Goal: Task Accomplishment & Management: Manage account settings

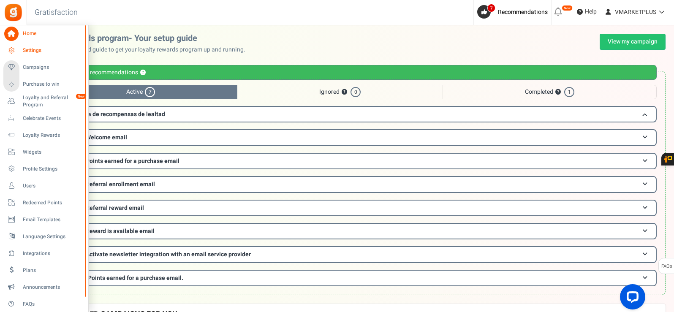
click at [30, 49] on span "Settings" at bounding box center [52, 50] width 59 height 7
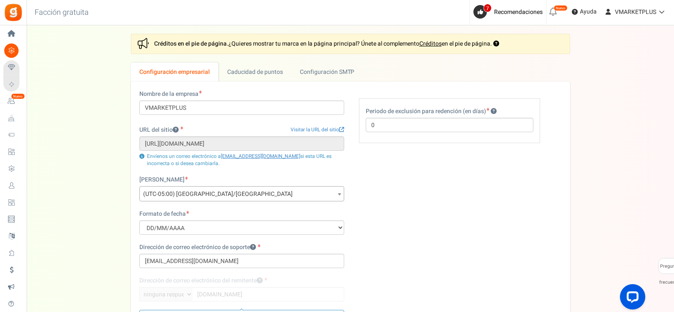
click at [337, 194] on span at bounding box center [339, 194] width 8 height 15
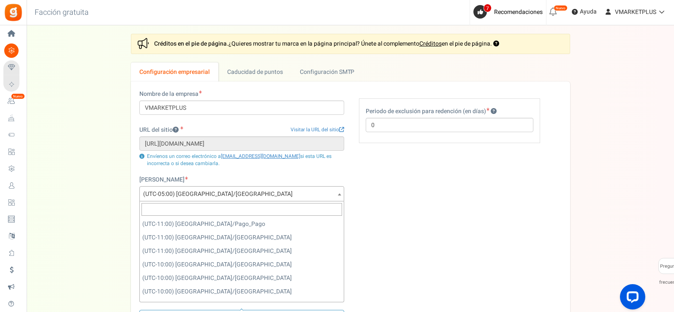
scroll to position [811, 0]
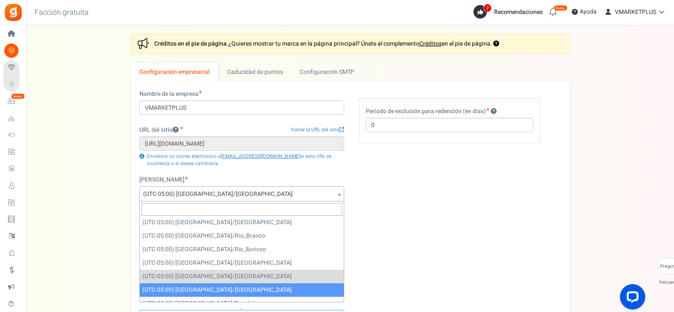
select select "America/Guayaquil"
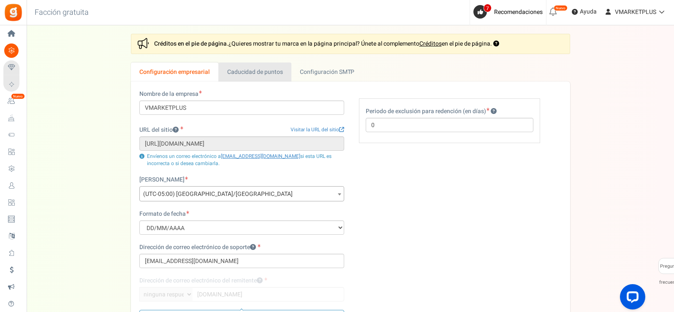
click at [257, 71] on font "Caducidad de puntos" at bounding box center [255, 72] width 56 height 9
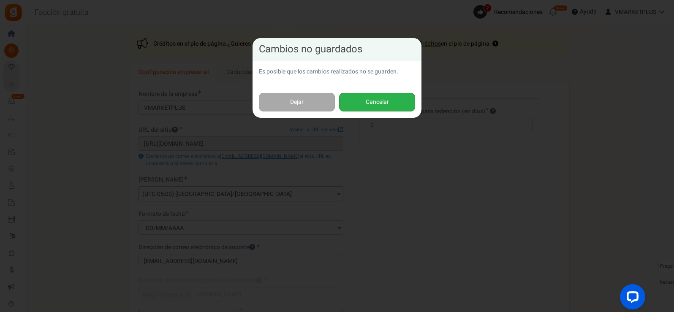
click at [377, 101] on font "Cancelar" at bounding box center [377, 102] width 23 height 9
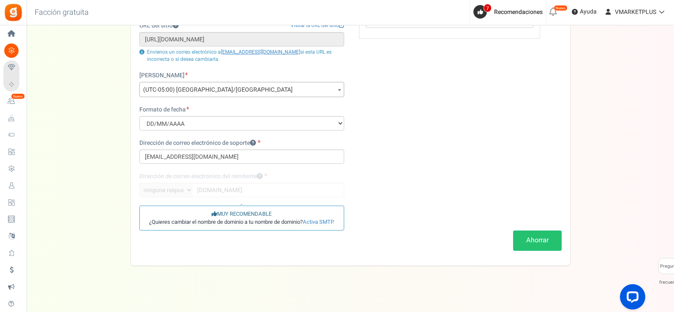
scroll to position [109, 0]
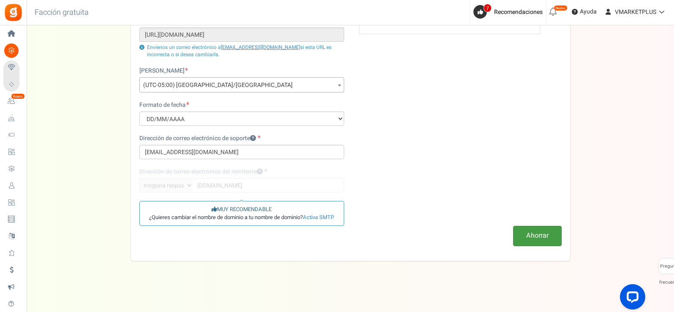
click at [539, 237] on font "Ahorrar" at bounding box center [537, 236] width 22 height 10
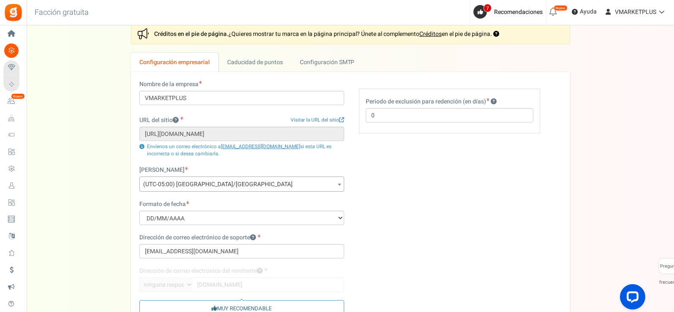
scroll to position [0, 0]
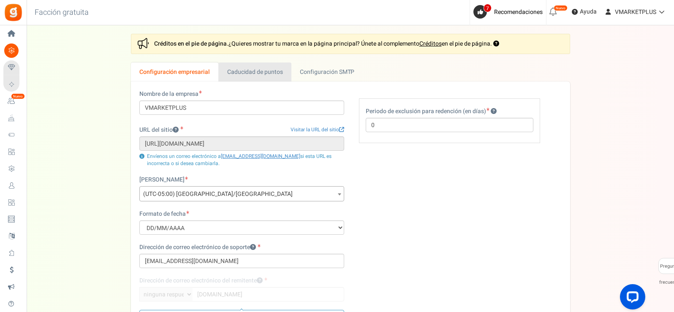
drag, startPoint x: 264, startPoint y: 69, endPoint x: 264, endPoint y: 73, distance: 4.2
click at [264, 70] on font "Caducidad de puntos" at bounding box center [255, 72] width 56 height 9
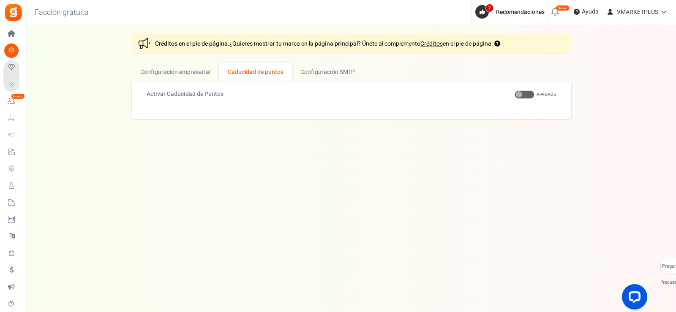
click at [528, 94] on span at bounding box center [525, 94] width 20 height 8
click at [515, 94] on input "EN APAGADO" at bounding box center [515, 94] width 0 height 5
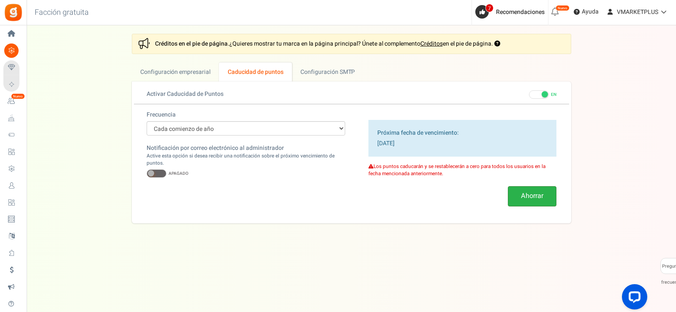
click at [523, 196] on font "Ahorrar" at bounding box center [532, 196] width 22 height 10
click at [163, 173] on span at bounding box center [157, 173] width 20 height 8
click at [147, 173] on input "EN APAGADO" at bounding box center [147, 173] width 0 height 5
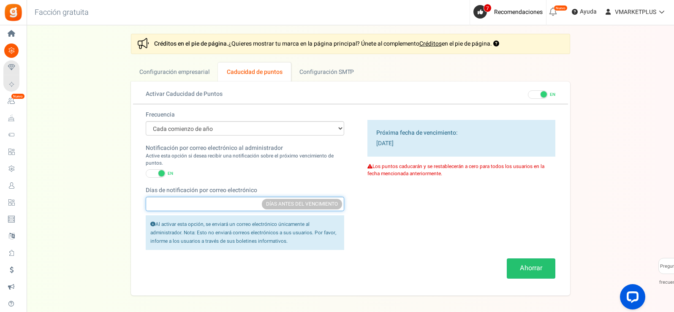
click at [211, 205] on input "Días de notificación por correo electrónico" at bounding box center [245, 204] width 199 height 14
type input "5"
click at [423, 224] on div "Frecuencia Cada comienzo de año Cada inicio de mes Fecha exacta (una sola vez) …" at bounding box center [350, 199] width 435 height 177
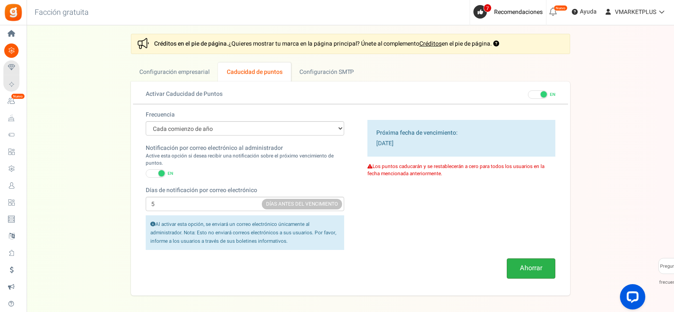
click at [531, 268] on font "Ahorrar" at bounding box center [531, 268] width 22 height 10
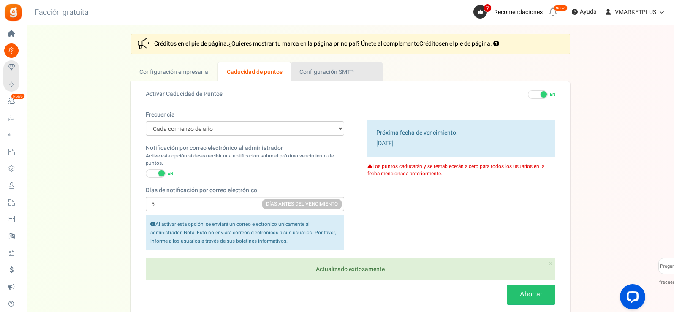
click at [321, 74] on font "Configuración SMTP" at bounding box center [326, 72] width 54 height 9
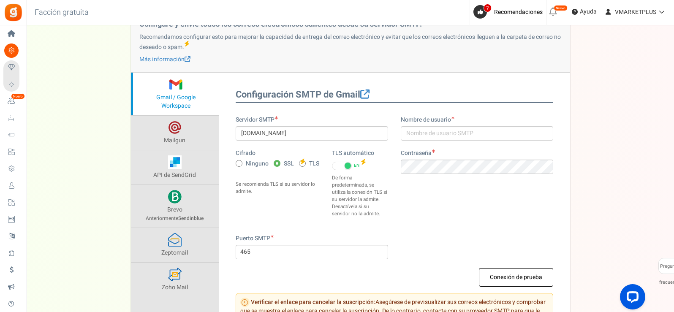
scroll to position [84, 0]
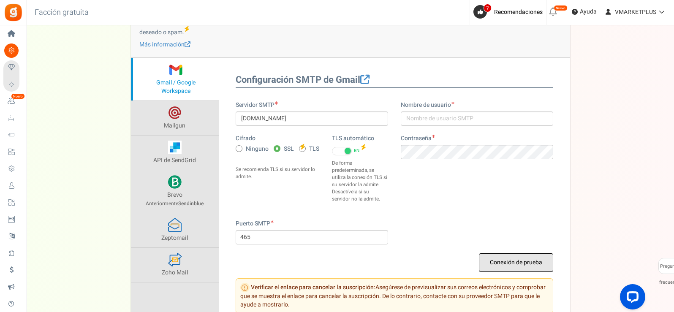
click at [504, 265] on font "Conexión de prueba" at bounding box center [516, 262] width 52 height 9
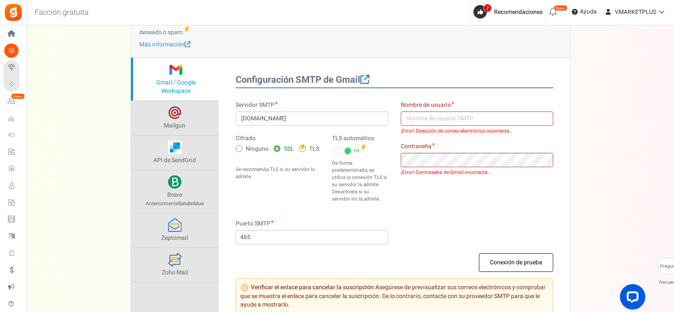
click at [598, 180] on div "Ajustes En esta sección configurarás los detalles de tu negocio y el vencimient…" at bounding box center [350, 137] width 631 height 377
click at [311, 116] on input "smtp.gmail.com" at bounding box center [312, 119] width 152 height 14
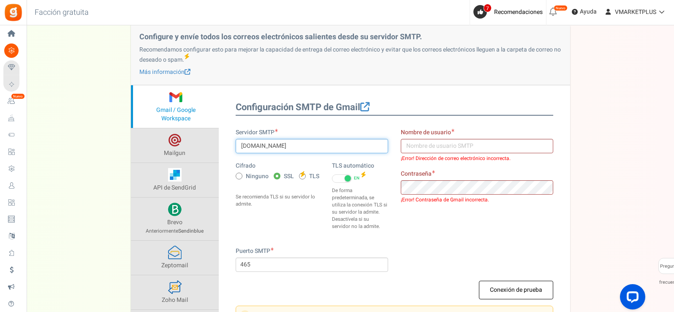
scroll to position [42, 0]
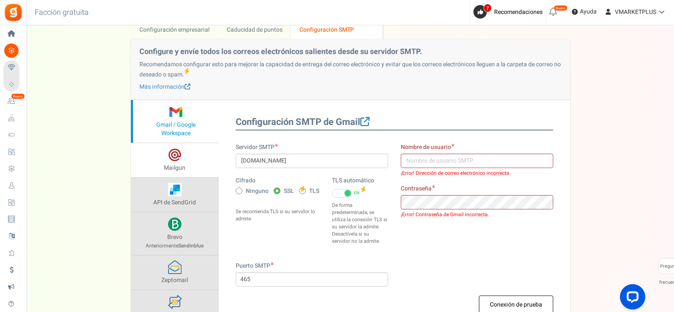
click at [179, 160] on span at bounding box center [175, 155] width 14 height 14
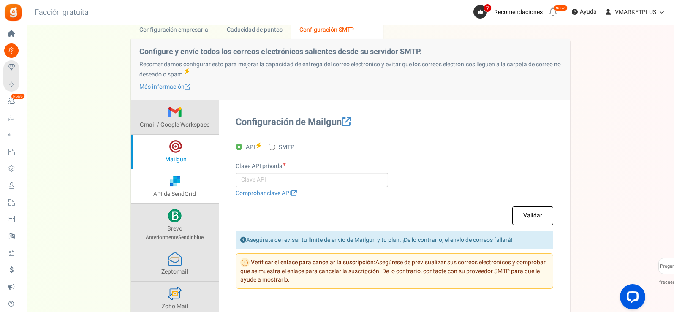
click at [167, 178] on link "API de SendGrid" at bounding box center [175, 186] width 88 height 34
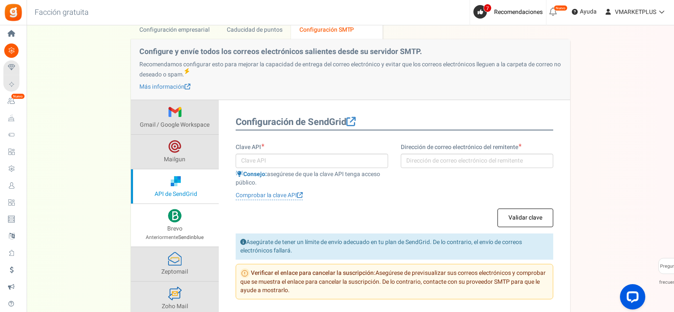
drag, startPoint x: 176, startPoint y: 226, endPoint x: 180, endPoint y: 240, distance: 14.6
click at [176, 234] on font "Anteriormente" at bounding box center [162, 238] width 33 height 8
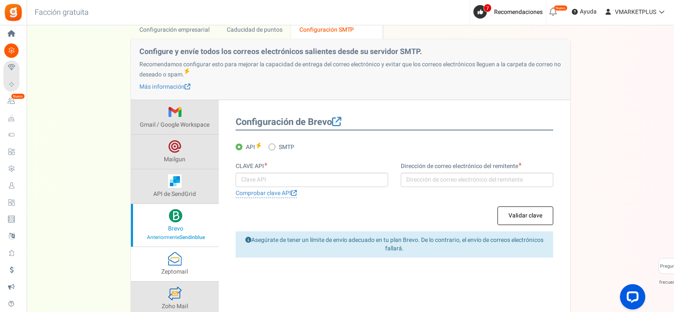
click at [174, 265] on span at bounding box center [175, 259] width 14 height 14
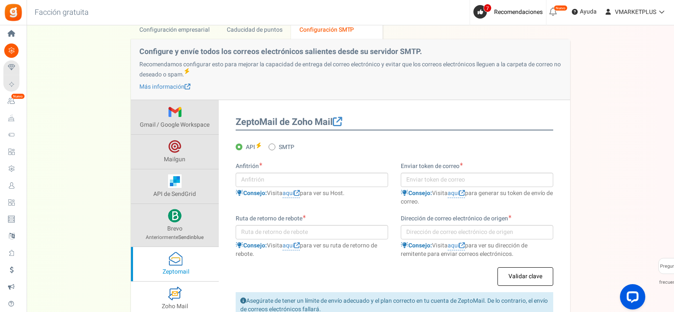
click at [174, 295] on span at bounding box center [175, 294] width 14 height 14
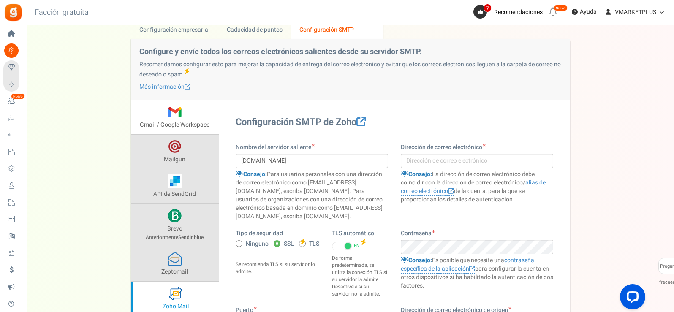
click at [171, 112] on span at bounding box center [175, 112] width 14 height 14
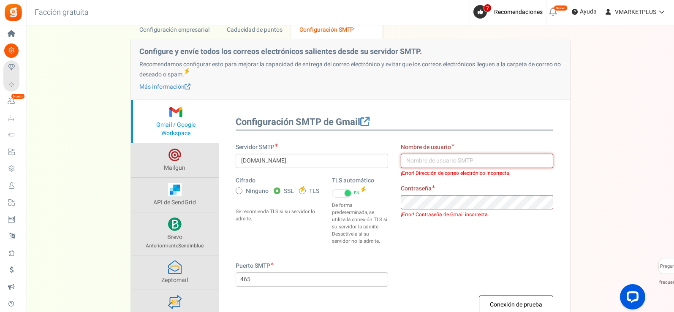
click at [416, 162] on input "text" at bounding box center [477, 161] width 152 height 14
type input "[EMAIL_ADDRESS][DOMAIN_NAME]"
click at [513, 161] on input "[EMAIL_ADDRESS][DOMAIN_NAME]" at bounding box center [477, 161] width 152 height 14
click at [341, 166] on input "smtp.gmail.com" at bounding box center [312, 161] width 152 height 14
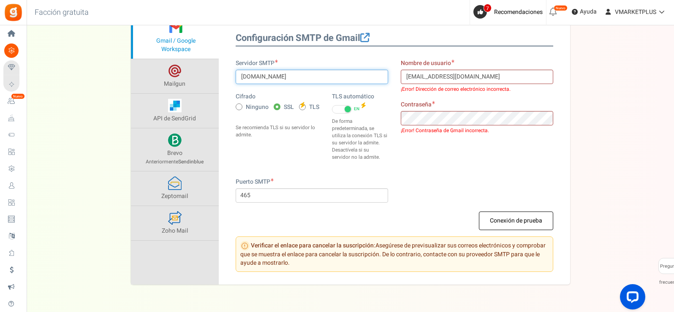
scroll to position [127, 0]
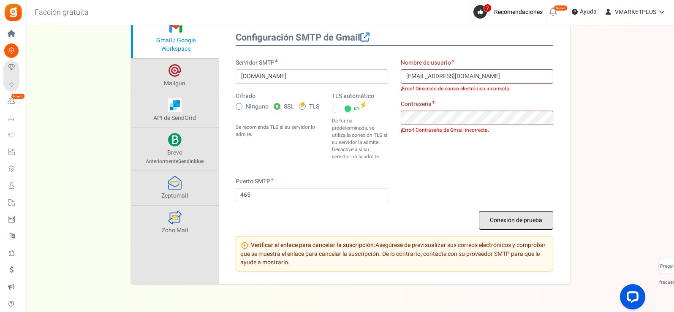
click at [535, 221] on font "Conexión de prueba" at bounding box center [516, 220] width 52 height 9
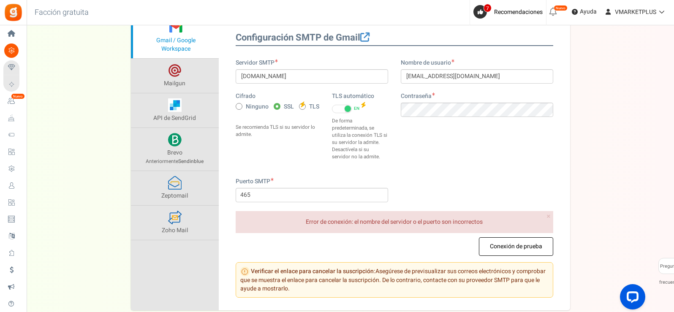
click at [635, 160] on div "Ajustes En esta sección configurarás los detalles de tu negocio y el vencimient…" at bounding box center [350, 108] width 631 height 403
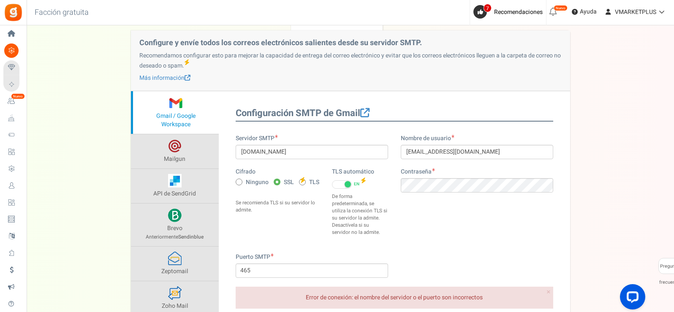
scroll to position [0, 0]
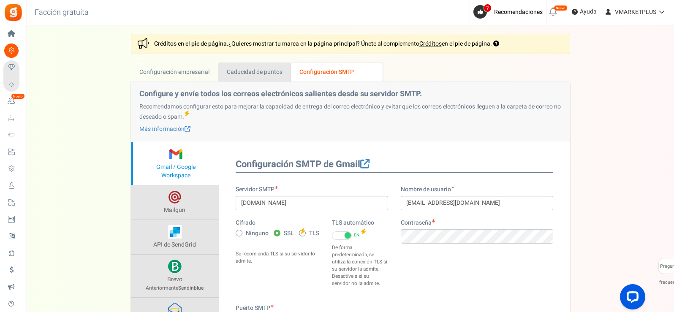
click at [265, 75] on font "Caducidad de puntos" at bounding box center [255, 72] width 56 height 9
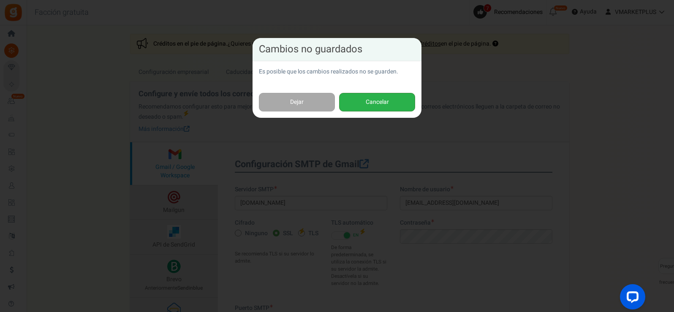
click at [391, 101] on button "Cancelar" at bounding box center [377, 102] width 76 height 19
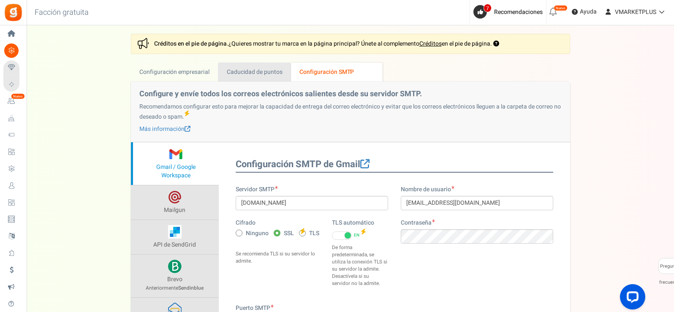
click at [252, 73] on font "Caducidad de puntos" at bounding box center [255, 72] width 56 height 9
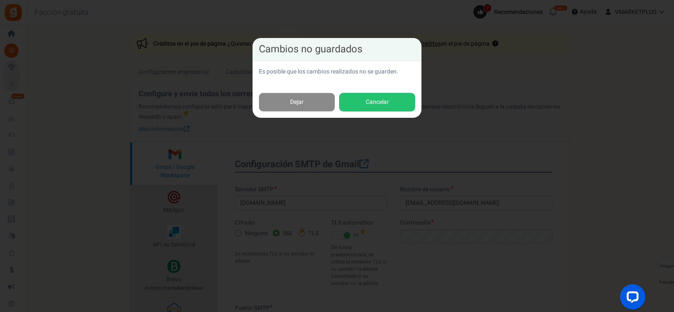
click at [295, 103] on font "Dejar" at bounding box center [297, 102] width 14 height 9
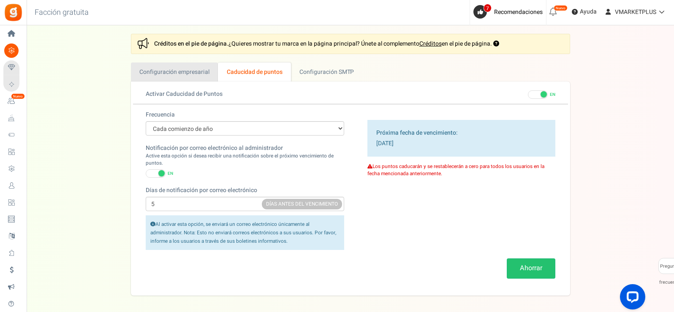
click at [184, 72] on font "Configuración empresarial" at bounding box center [174, 72] width 70 height 9
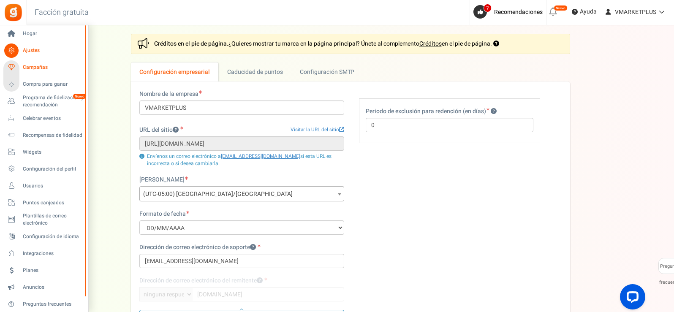
click at [13, 67] on icon at bounding box center [11, 67] width 14 height 14
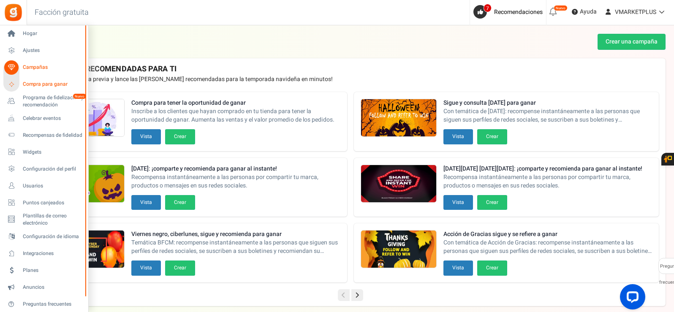
click at [9, 85] on icon at bounding box center [10, 84] width 11 height 11
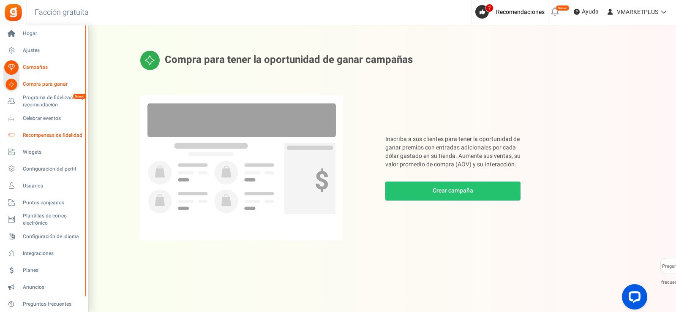
click at [12, 133] on icon at bounding box center [11, 135] width 14 height 14
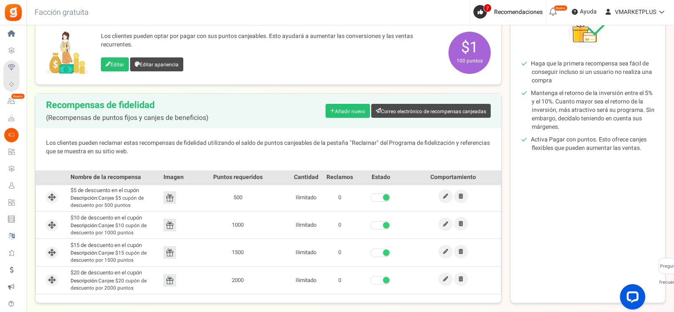
scroll to position [169, 0]
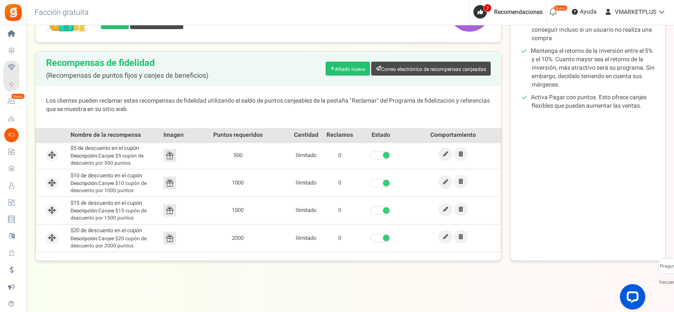
click at [168, 152] on img at bounding box center [169, 155] width 13 height 13
click at [445, 154] on icon at bounding box center [445, 154] width 5 height 5
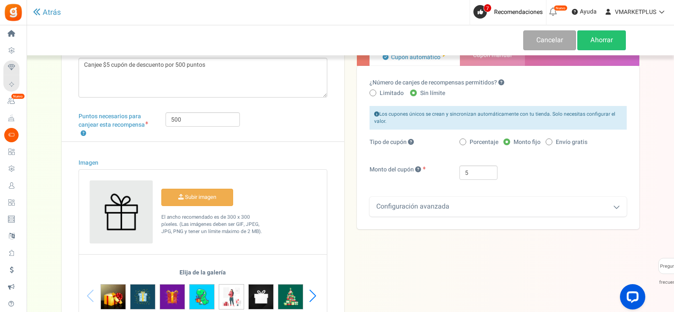
scroll to position [147, 0]
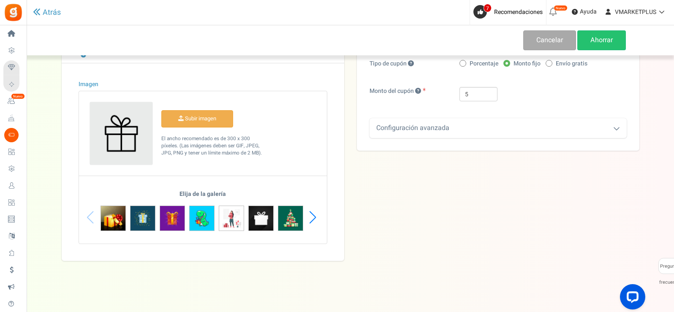
click at [311, 219] on div "Next slide" at bounding box center [312, 217] width 11 height 25
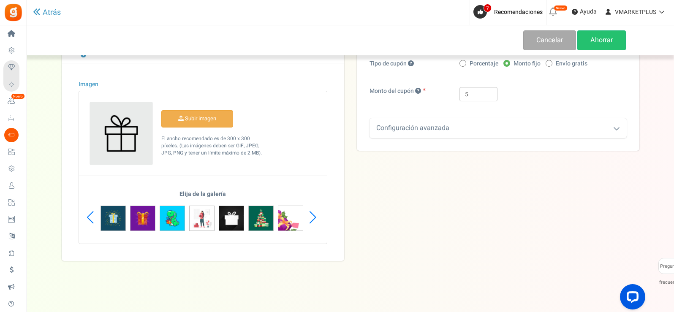
click at [311, 219] on div "Next slide" at bounding box center [312, 217] width 11 height 25
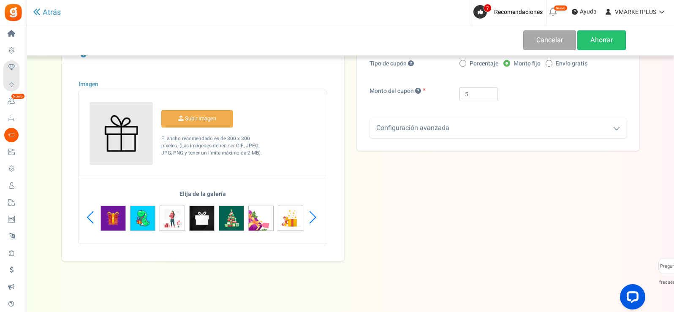
click at [311, 219] on div "Next slide" at bounding box center [312, 217] width 11 height 25
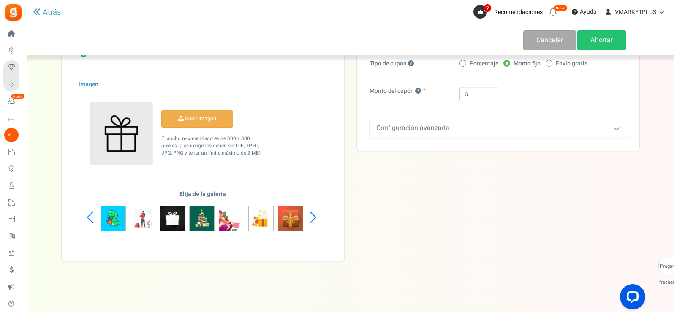
click at [311, 219] on div "Next slide" at bounding box center [312, 217] width 11 height 25
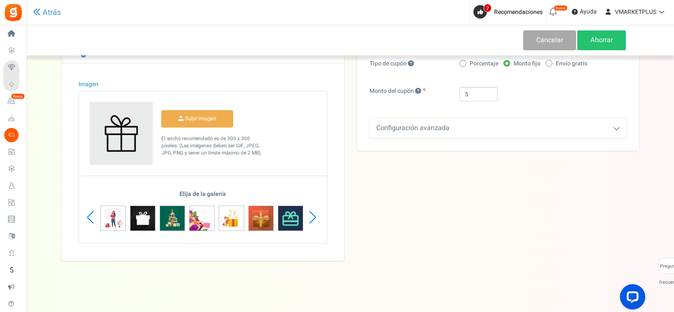
click at [311, 219] on div "Next slide" at bounding box center [312, 217] width 11 height 25
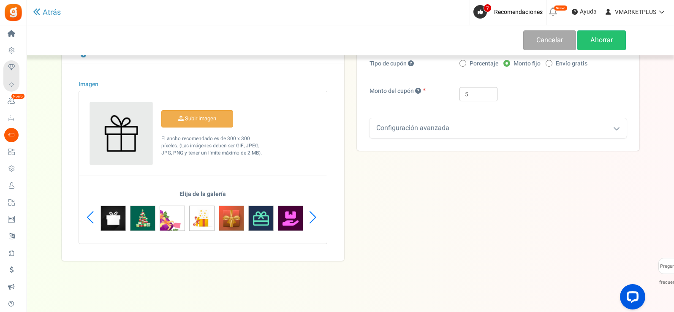
click at [311, 219] on div "Next slide" at bounding box center [312, 217] width 11 height 25
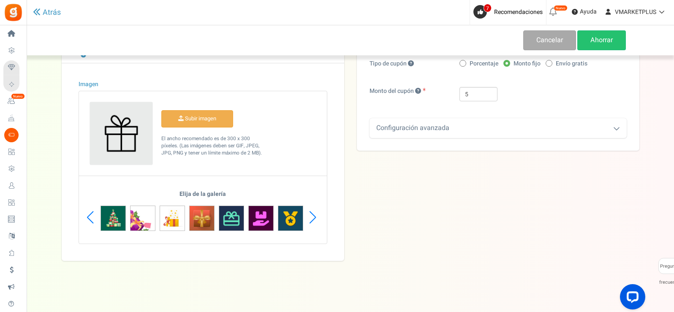
click at [311, 219] on div "Next slide" at bounding box center [312, 217] width 11 height 25
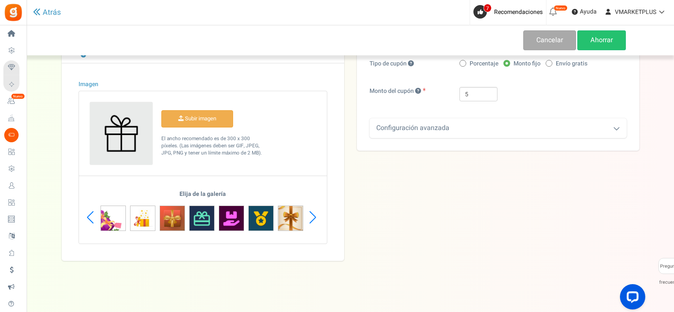
click at [582, 223] on div "Título ? $5 de descuento en el cupón Descripción Canjee $5 cupón de descuento p…" at bounding box center [350, 86] width 591 height 349
click at [313, 217] on div "Next slide" at bounding box center [312, 217] width 11 height 25
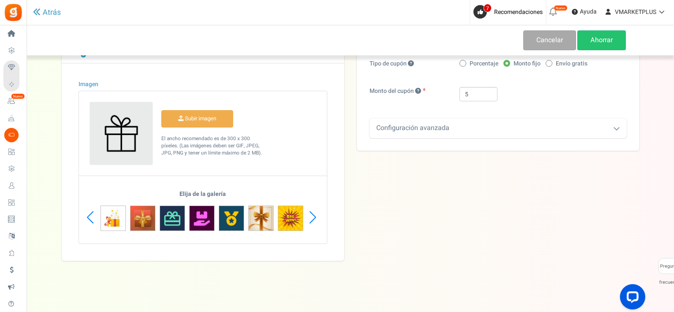
click at [313, 217] on div "Next slide" at bounding box center [312, 217] width 11 height 25
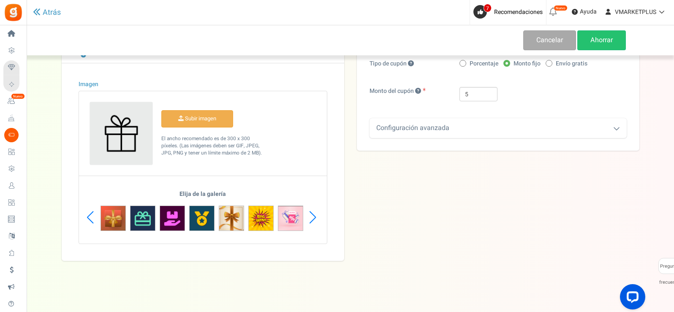
click at [313, 217] on div "Next slide" at bounding box center [312, 217] width 11 height 25
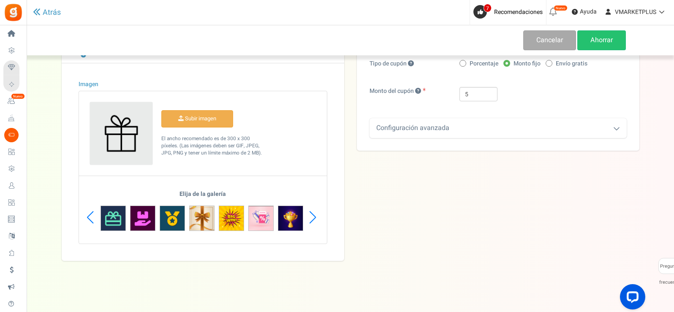
click at [313, 217] on div "Next slide" at bounding box center [312, 217] width 11 height 25
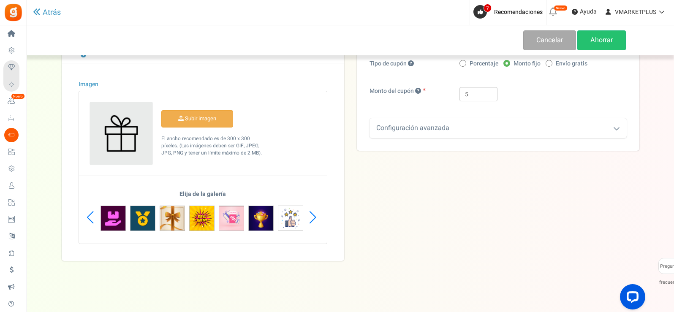
click at [313, 217] on div "Next slide" at bounding box center [312, 217] width 11 height 25
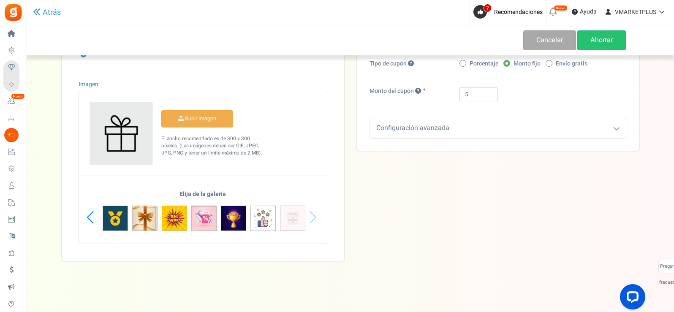
click at [313, 217] on div "Elija de la galería" at bounding box center [203, 217] width 248 height 53
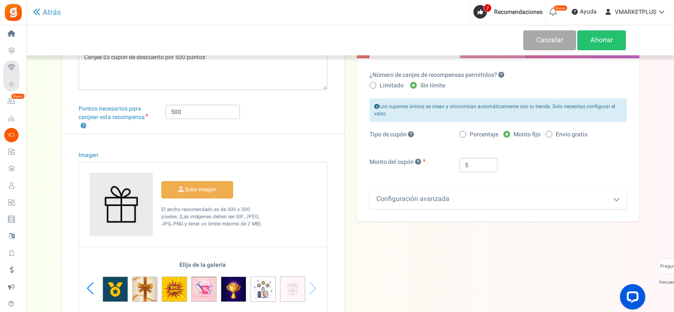
scroll to position [20, 0]
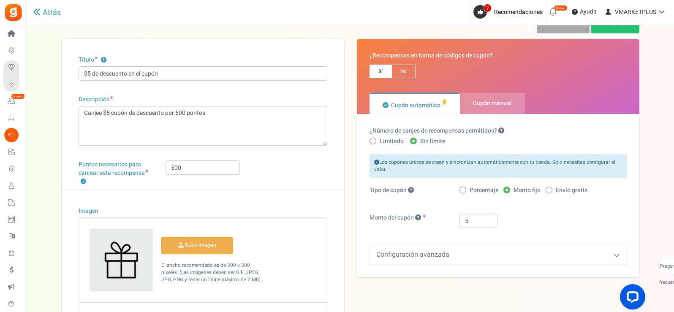
click at [372, 142] on span at bounding box center [373, 141] width 7 height 7
click at [372, 142] on input "Limitado" at bounding box center [372, 141] width 5 height 5
radio input "true"
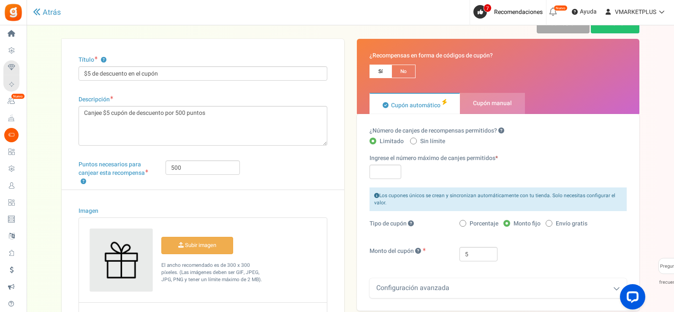
click at [413, 141] on icon at bounding box center [413, 141] width 2 height 2
click at [413, 141] on input "Sin límite" at bounding box center [412, 141] width 5 height 5
radio input "true"
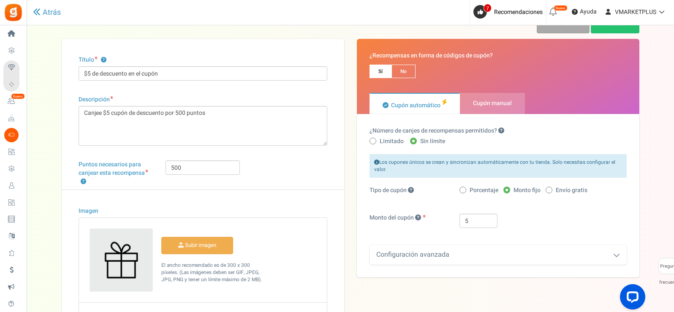
scroll to position [0, 0]
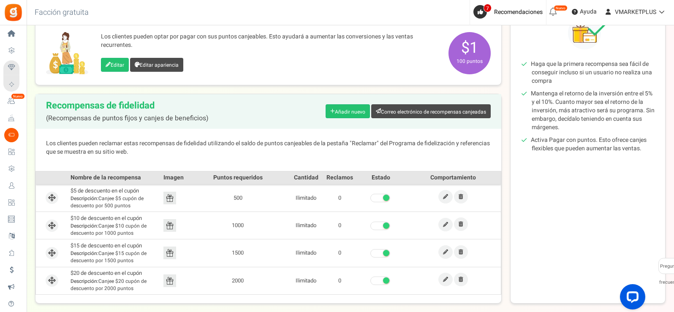
scroll to position [127, 0]
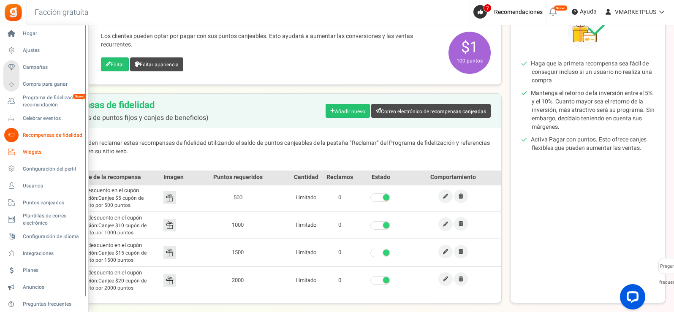
click at [10, 154] on icon at bounding box center [11, 152] width 14 height 14
click at [12, 151] on icon at bounding box center [11, 152] width 14 height 14
click at [13, 167] on icon at bounding box center [11, 169] width 14 height 14
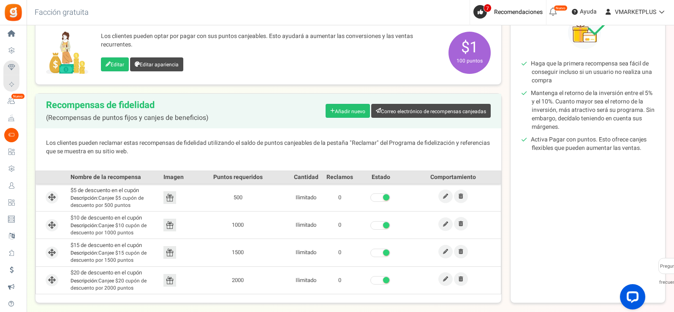
click at [570, 174] on div "Consejos Haga que la primera recompensa sea fácil de conseguir incluso si un us…" at bounding box center [587, 143] width 155 height 321
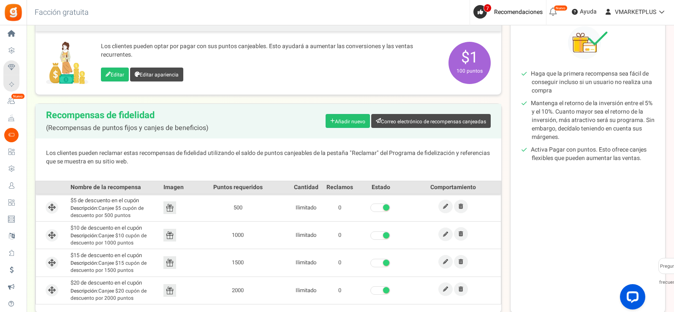
scroll to position [0, 0]
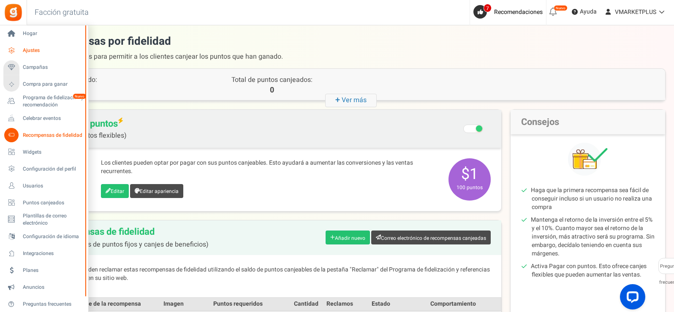
click at [13, 49] on icon at bounding box center [11, 51] width 14 height 14
click at [35, 51] on font "Ajustes" at bounding box center [31, 50] width 17 height 8
click at [51, 134] on font "Recompensas de fidelidad" at bounding box center [53, 135] width 60 height 8
click at [13, 152] on icon at bounding box center [11, 152] width 14 height 14
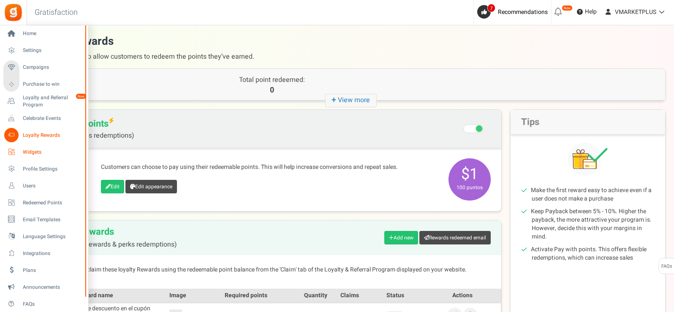
click at [34, 155] on span "Widgets" at bounding box center [52, 152] width 59 height 7
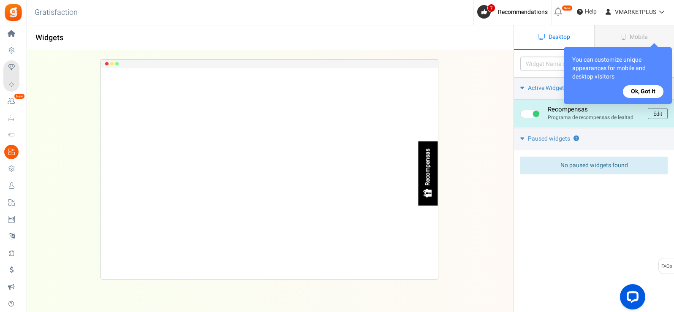
click at [432, 180] on div "Recompensas" at bounding box center [428, 167] width 7 height 37
click at [433, 188] on div at bounding box center [428, 193] width 11 height 14
click at [430, 186] on div "Recompensas" at bounding box center [428, 167] width 7 height 37
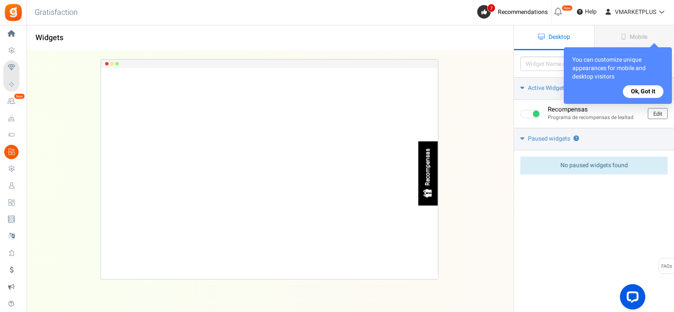
click at [498, 195] on div "Recompensas Loading.. × To configure LightBox layout please Click here" at bounding box center [270, 169] width 514 height 237
click at [563, 201] on div "Please enter a widget name or campaign name No results found Widget is showing …" at bounding box center [594, 136] width 160 height 173
click at [644, 90] on button "Ok, Got it" at bounding box center [643, 91] width 41 height 13
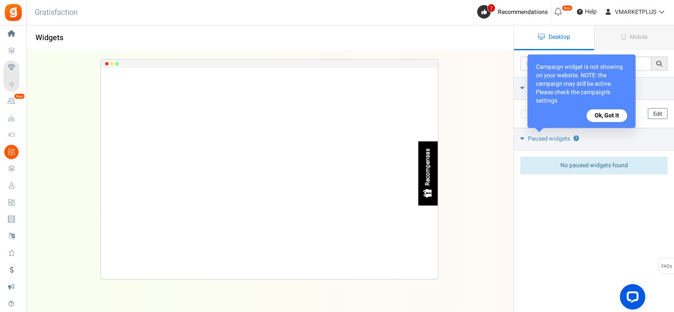
click at [609, 116] on button "Ok, Got it" at bounding box center [607, 115] width 41 height 13
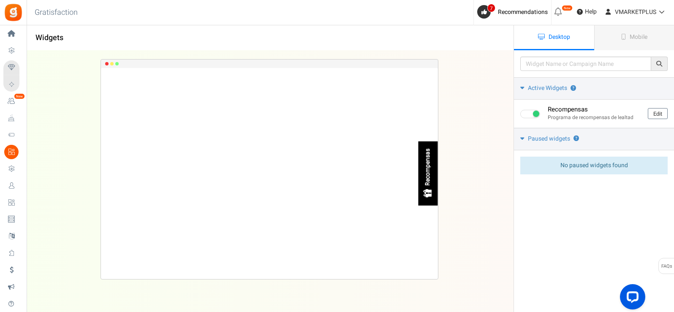
click at [154, 79] on div "Recompensas Loading.. × To configure LightBox layout please Click here" at bounding box center [269, 173] width 337 height 211
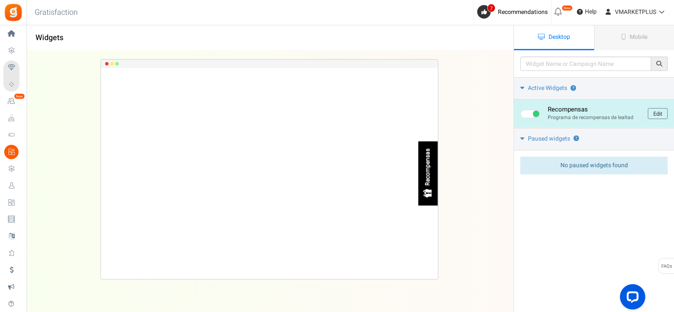
click at [428, 194] on img at bounding box center [428, 193] width 11 height 11
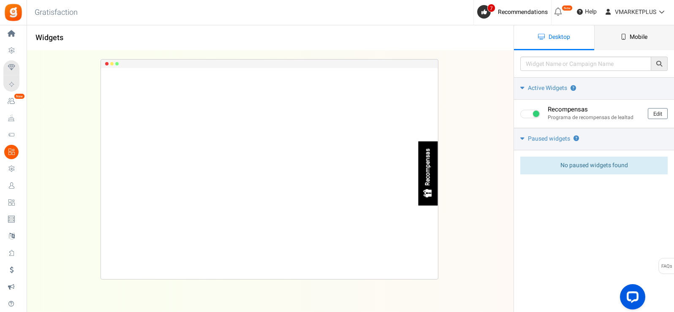
click at [640, 38] on span "Mobile" at bounding box center [639, 37] width 18 height 9
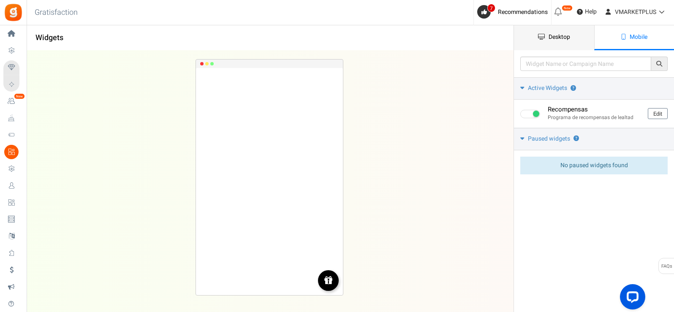
click at [555, 40] on span "Desktop" at bounding box center [560, 37] width 22 height 9
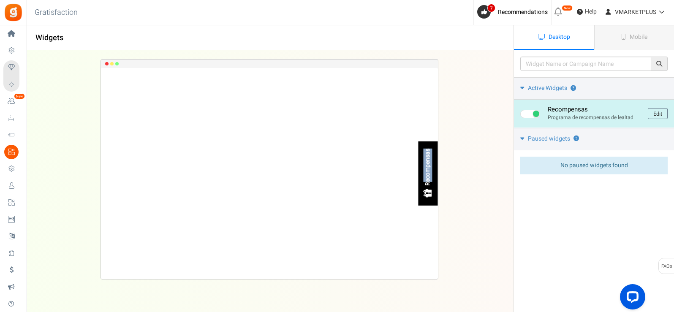
drag, startPoint x: 430, startPoint y: 149, endPoint x: 433, endPoint y: 184, distance: 35.6
click at [433, 184] on div "Recompensas" at bounding box center [428, 166] width 11 height 39
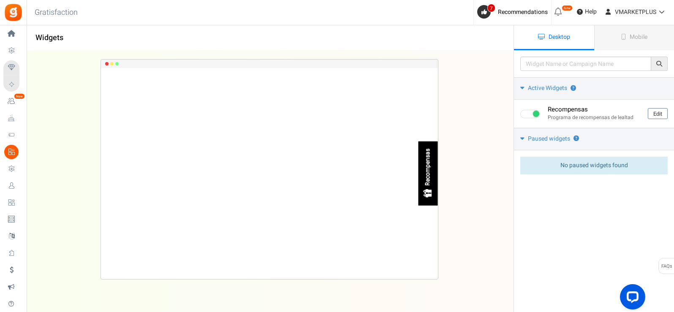
click at [453, 166] on div "Recompensas Loading.. × To configure LightBox layout please Click here" at bounding box center [270, 169] width 514 height 237
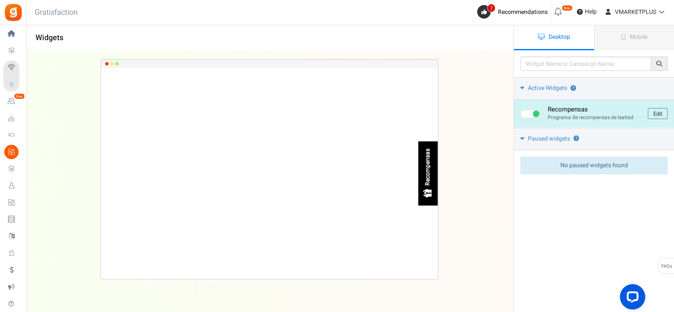
click at [427, 174] on div "Recompensas" at bounding box center [428, 167] width 7 height 37
drag, startPoint x: 427, startPoint y: 174, endPoint x: 471, endPoint y: 150, distance: 50.9
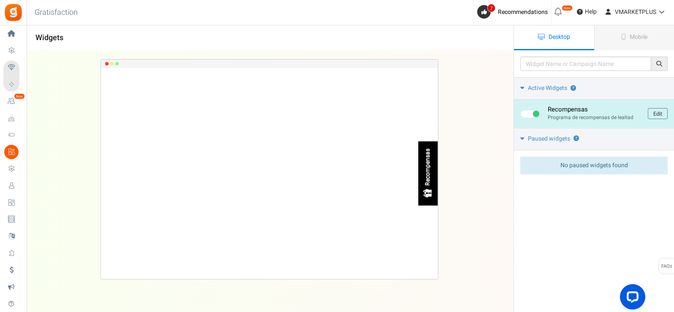
click at [471, 150] on div "Recompensas Loading.. × To configure LightBox layout please Click here" at bounding box center [270, 169] width 514 height 237
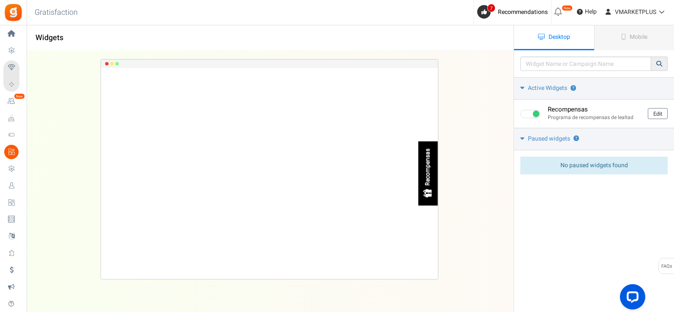
click at [658, 63] on icon at bounding box center [659, 64] width 6 height 6
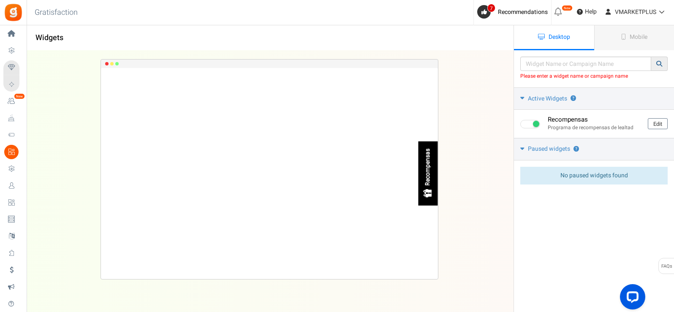
click at [658, 63] on icon at bounding box center [659, 64] width 6 height 6
click at [641, 64] on input "text" at bounding box center [585, 64] width 131 height 14
click at [521, 98] on icon at bounding box center [522, 98] width 4 height 6
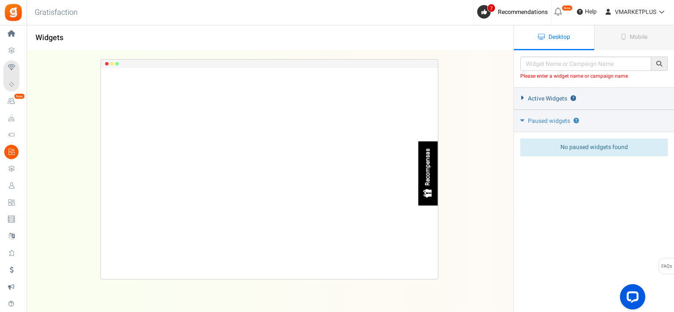
click at [521, 98] on icon at bounding box center [522, 98] width 6 height 4
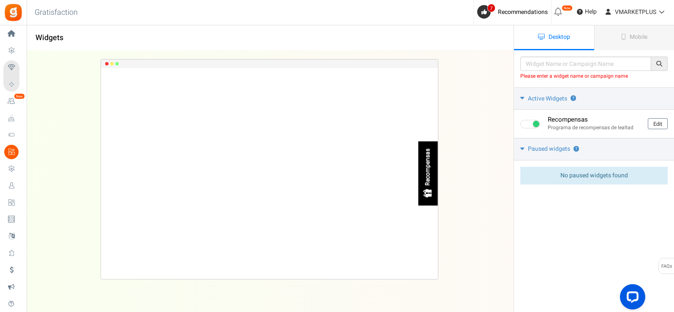
click at [597, 239] on div "Please enter a widget name or campaign name No results found Widget is showing …" at bounding box center [594, 193] width 161 height 287
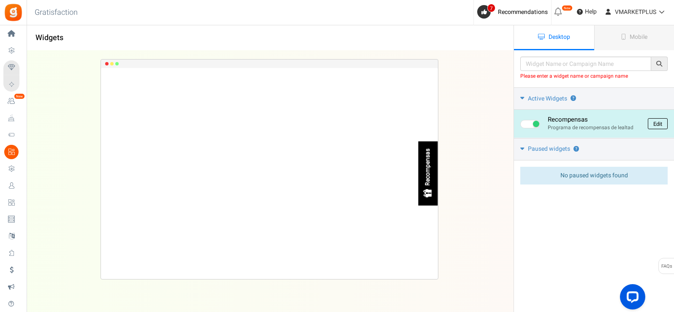
click at [662, 122] on link "Edit" at bounding box center [658, 123] width 20 height 11
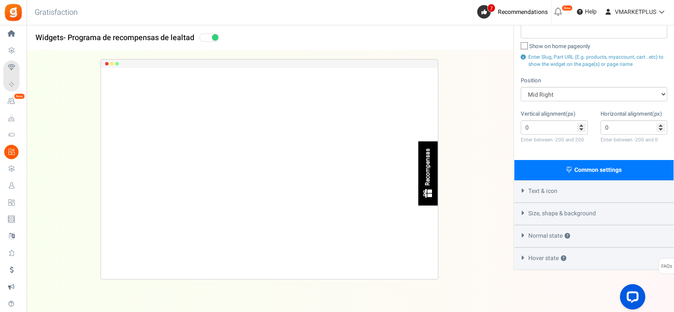
scroll to position [115, 0]
click at [524, 190] on icon at bounding box center [523, 190] width 6 height 4
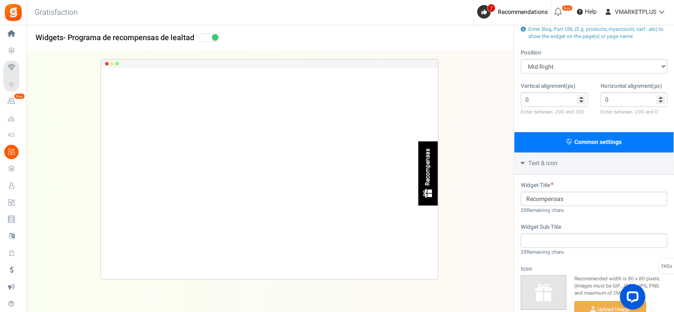
scroll to position [158, 0]
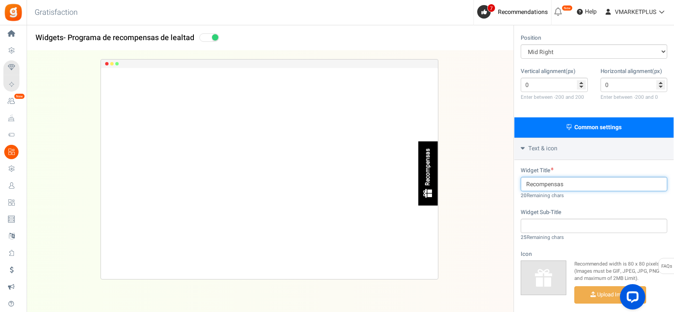
drag, startPoint x: 580, startPoint y: 183, endPoint x: 499, endPoint y: 187, distance: 80.8
click at [490, 187] on div "Widgets - Programa de recompensas de lealtad Desktop Mobile Back Save Please en…" at bounding box center [351, 176] width 648 height 566
type input "Recompensas"
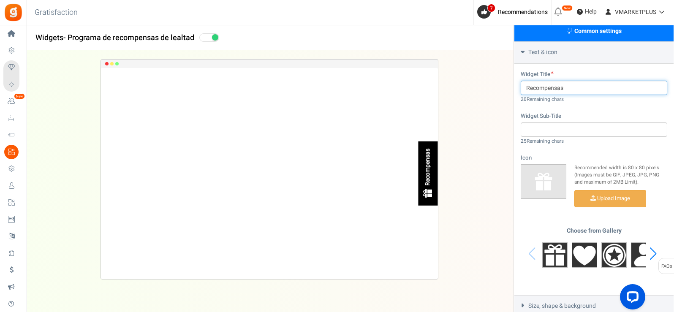
scroll to position [220, 0]
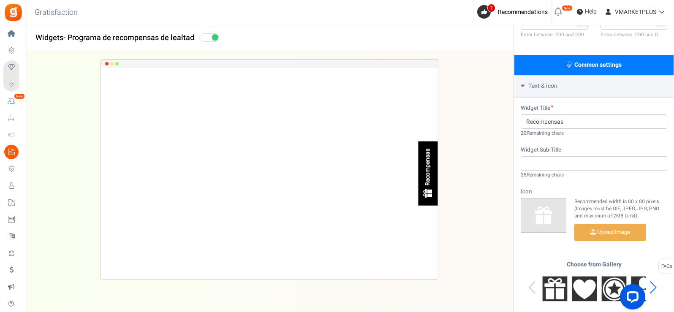
click at [524, 86] on icon at bounding box center [523, 85] width 4 height 6
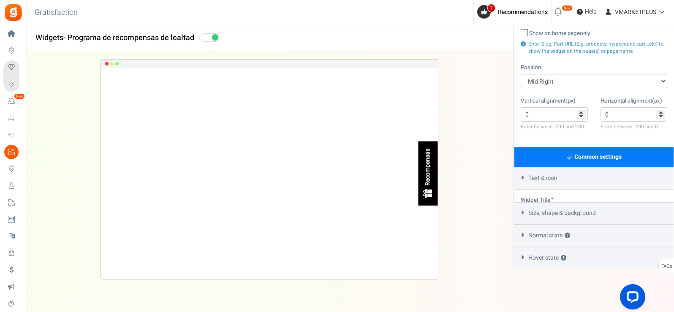
scroll to position [115, 0]
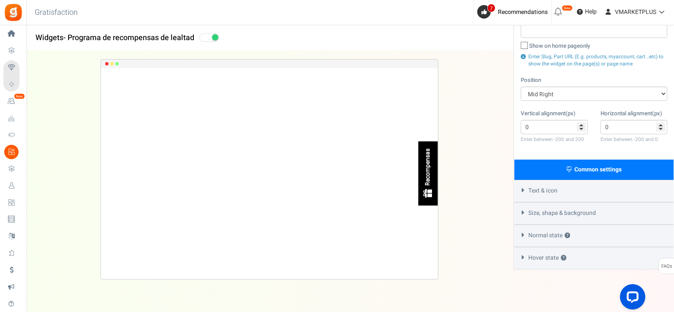
click at [524, 213] on icon at bounding box center [523, 213] width 6 height 4
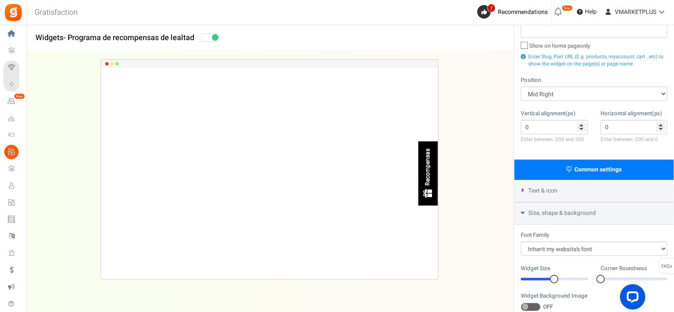
scroll to position [220, 0]
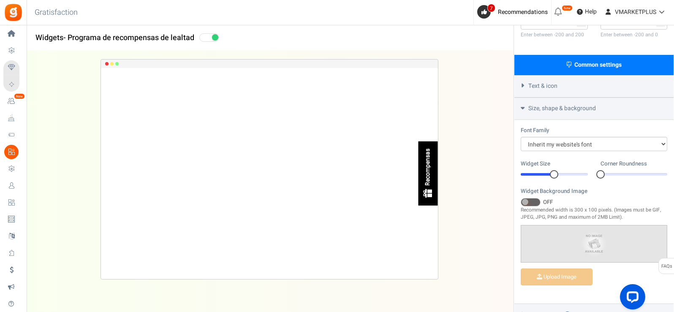
click at [523, 108] on icon at bounding box center [523, 108] width 4 height 6
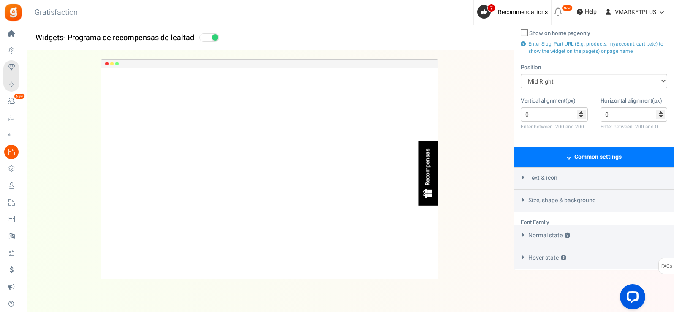
scroll to position [115, 0]
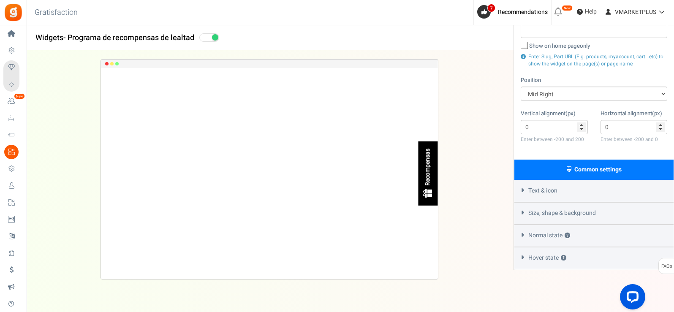
click at [522, 215] on icon at bounding box center [523, 213] width 6 height 4
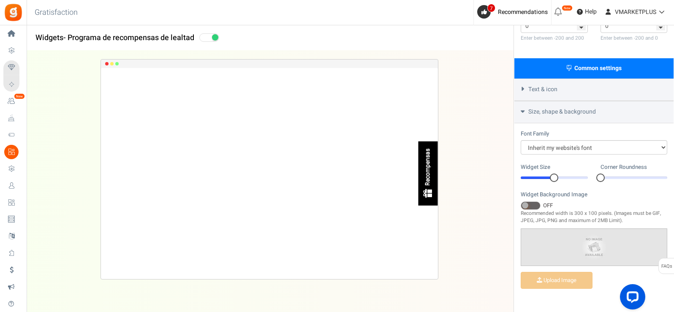
scroll to position [220, 0]
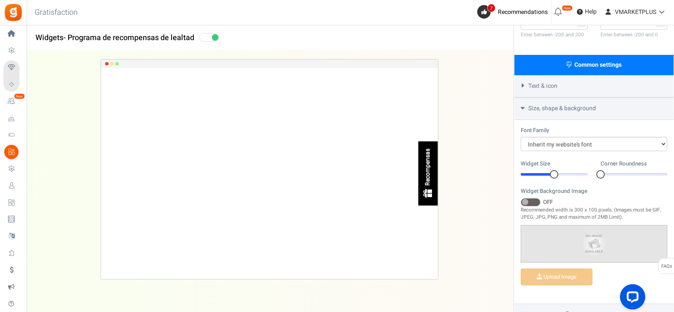
click at [523, 110] on icon at bounding box center [523, 108] width 4 height 6
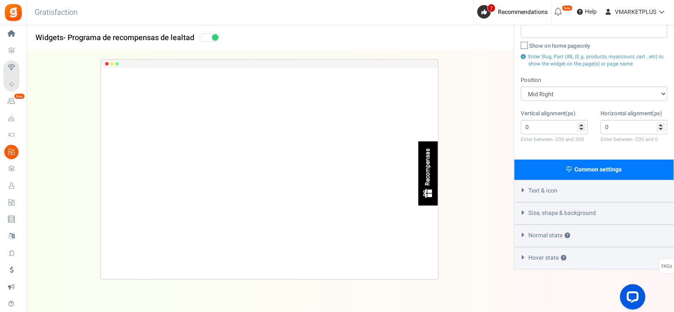
scroll to position [115, 0]
click at [525, 191] on icon at bounding box center [523, 190] width 6 height 4
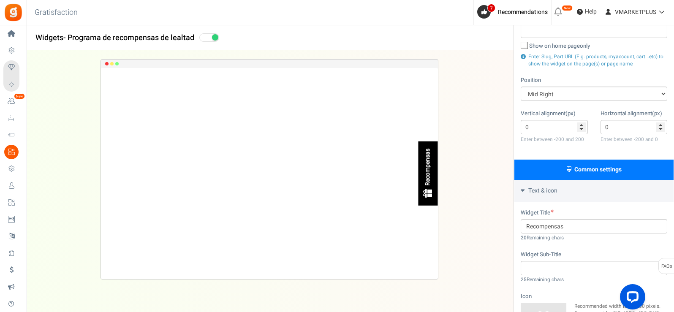
scroll to position [220, 0]
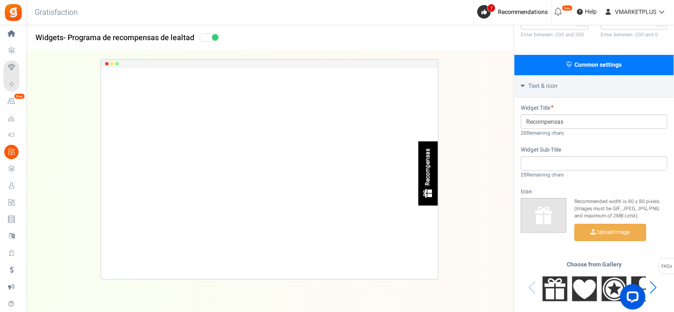
click at [522, 85] on icon at bounding box center [523, 85] width 4 height 6
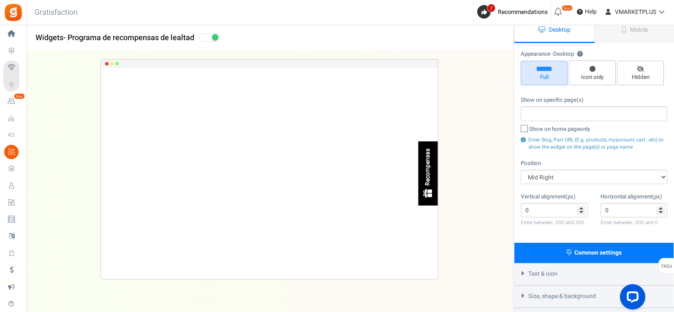
scroll to position [0, 0]
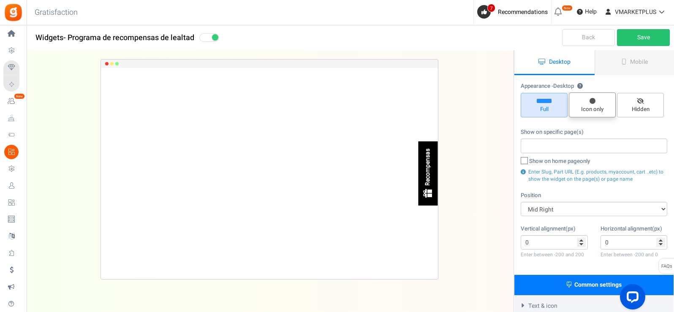
click at [591, 103] on icon at bounding box center [593, 101] width 6 height 6
click at [593, 100] on input "Icon only" at bounding box center [595, 96] width 5 height 5
radio input "true"
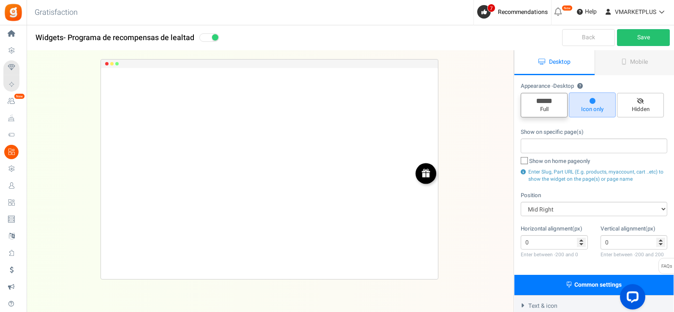
click at [541, 101] on icon at bounding box center [544, 101] width 15 height 4
click at [544, 100] on input "Full" at bounding box center [546, 97] width 5 height 5
radio input "true"
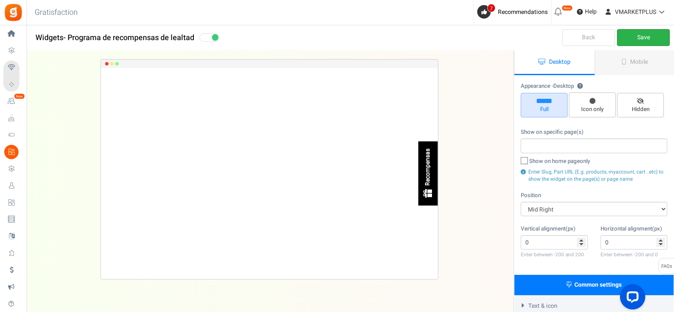
click at [651, 40] on link "Save" at bounding box center [643, 37] width 53 height 17
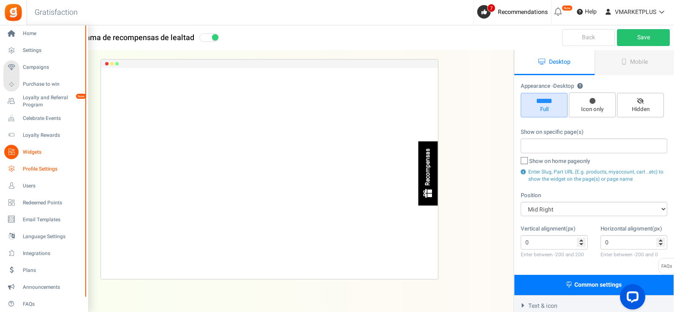
click at [29, 170] on span "Profile Settings" at bounding box center [52, 169] width 59 height 7
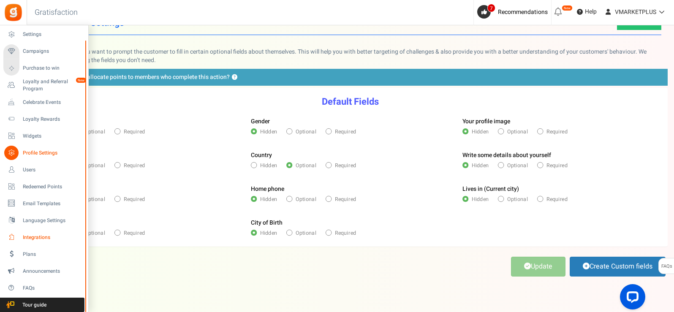
scroll to position [40, 0]
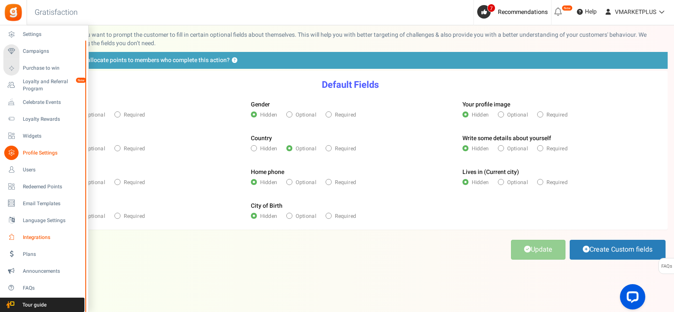
click at [32, 236] on span "Integrations" at bounding box center [52, 237] width 59 height 7
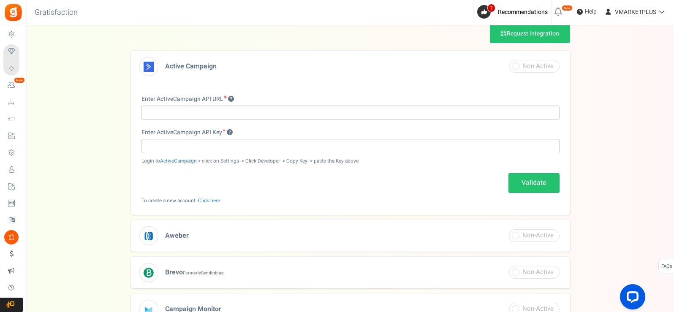
scroll to position [84, 0]
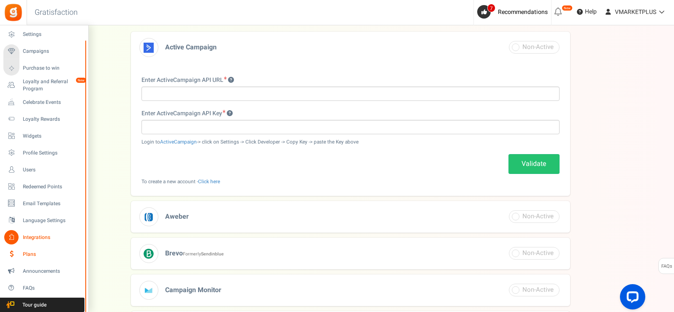
click at [32, 255] on span "Plans" at bounding box center [52, 254] width 59 height 7
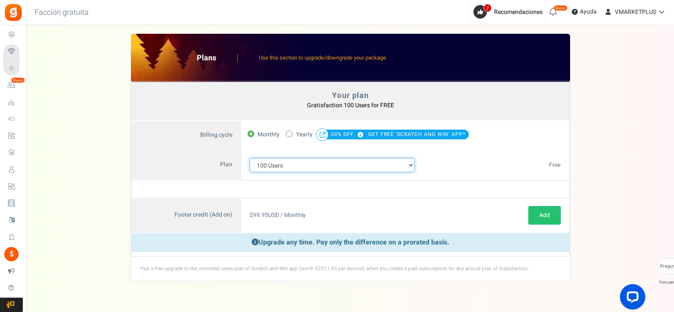
click at [411, 163] on select "100 Users 200 Users 500 Users 1000 Users 2000 Users 3000 Users 4000 Users 5000 …" at bounding box center [333, 165] width 166 height 14
click at [250, 158] on select "100 Users 200 Users 500 Users 1000 Users 2000 Users 3000 Users 4000 Users 5000 …" at bounding box center [333, 165] width 166 height 14
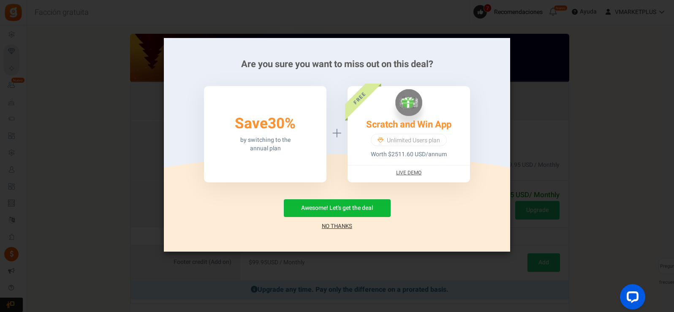
click at [344, 227] on link "No Thanks" at bounding box center [337, 226] width 30 height 8
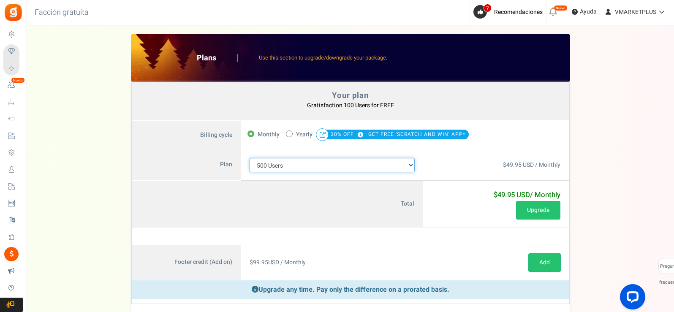
click at [411, 163] on select "100 Users 200 Users 500 Users 1000 Users 2000 Users 3000 Users 4000 Users 5000 …" at bounding box center [333, 165] width 166 height 14
select select "710"
click at [250, 158] on select "100 Users 200 Users 500 Users 1000 Users 2000 Users 3000 Users 4000 Users 5000 …" at bounding box center [333, 165] width 166 height 14
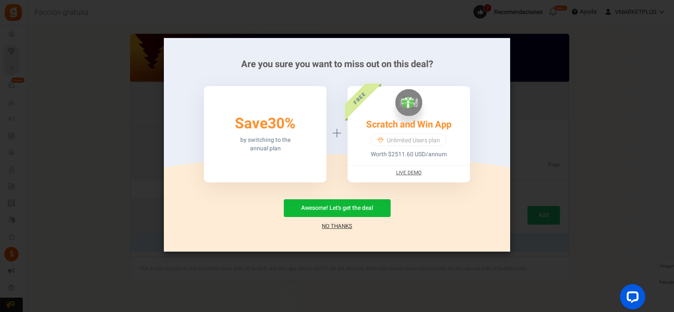
click at [348, 222] on link "No Thanks" at bounding box center [337, 226] width 30 height 8
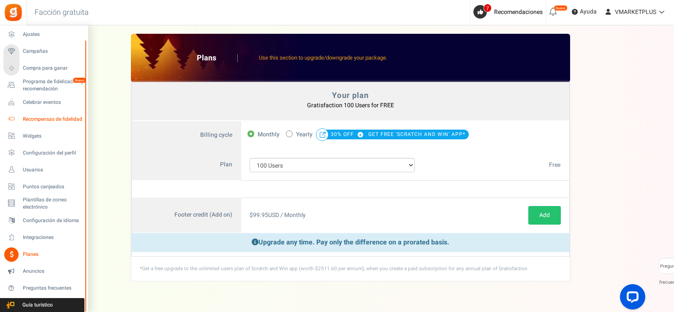
click at [44, 119] on font "Recompensas de fidelidad" at bounding box center [53, 119] width 60 height 8
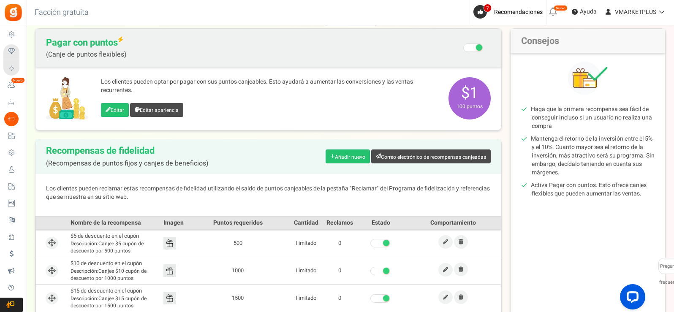
scroll to position [169, 0]
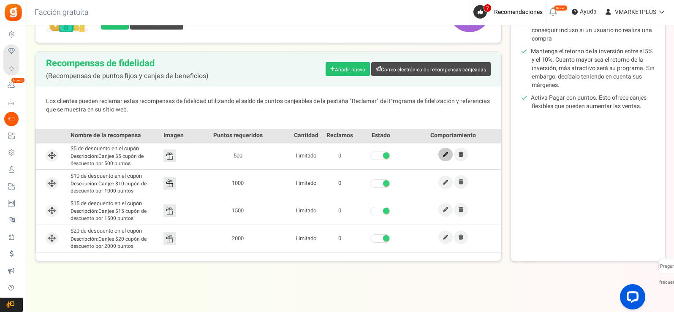
click at [446, 153] on icon at bounding box center [445, 154] width 5 height 5
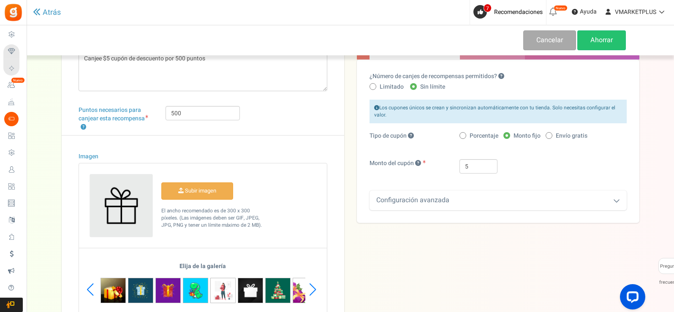
scroll to position [127, 0]
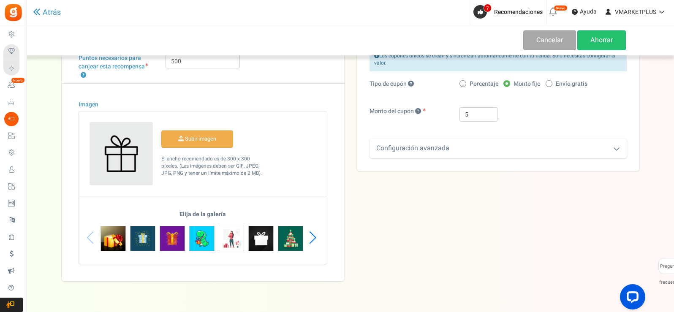
click at [312, 237] on div "Next slide" at bounding box center [312, 237] width 11 height 25
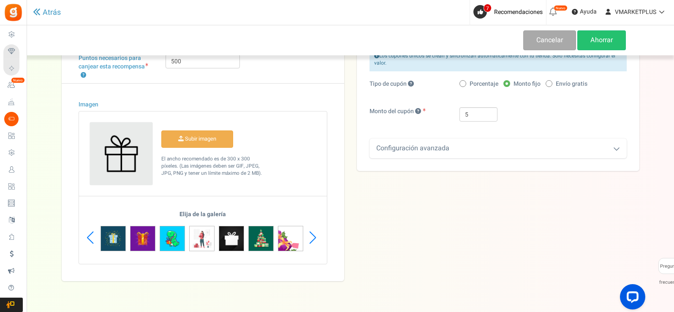
click at [312, 237] on div "Next slide" at bounding box center [312, 237] width 11 height 25
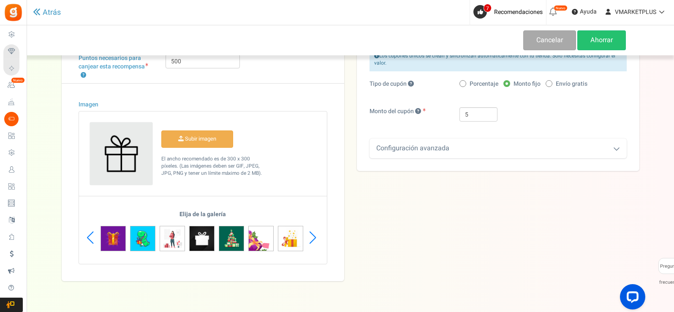
click at [312, 237] on div "Next slide" at bounding box center [312, 237] width 11 height 25
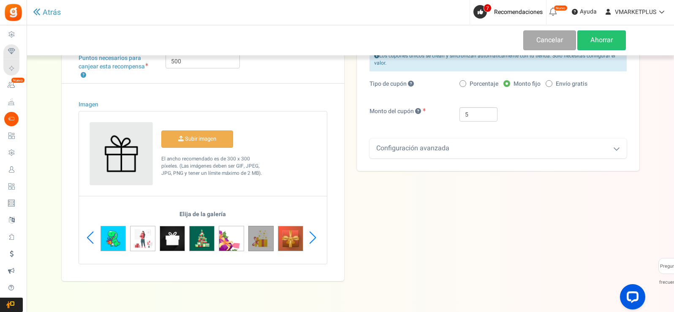
click at [262, 241] on img at bounding box center [260, 238] width 25 height 25
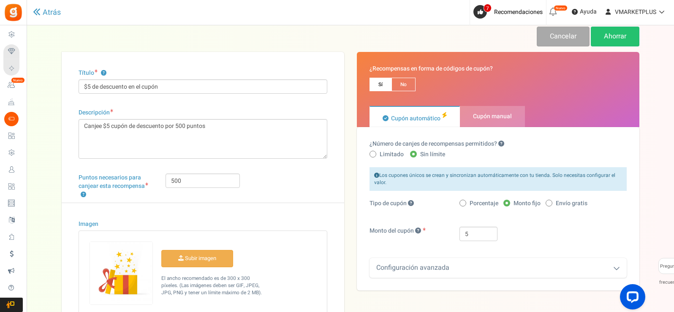
scroll to position [0, 0]
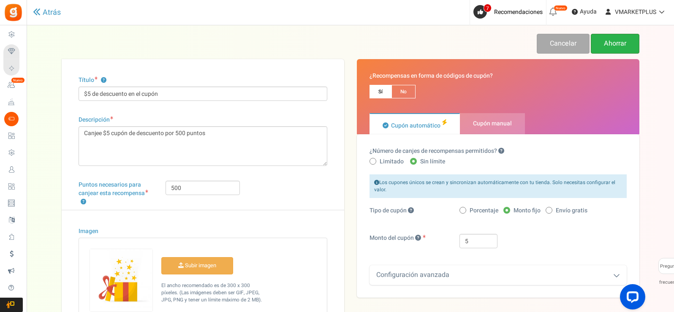
click at [613, 43] on font "Ahorrar" at bounding box center [615, 43] width 22 height 10
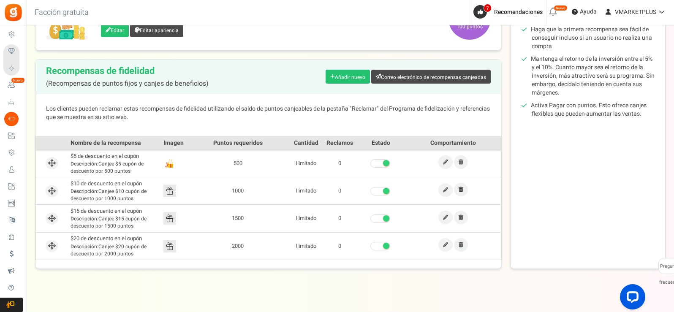
scroll to position [169, 0]
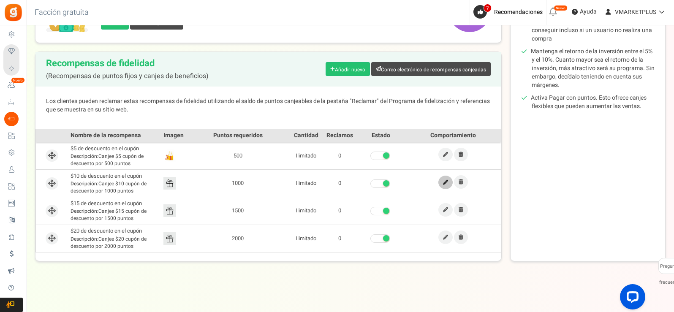
click at [446, 182] on icon at bounding box center [445, 182] width 5 height 5
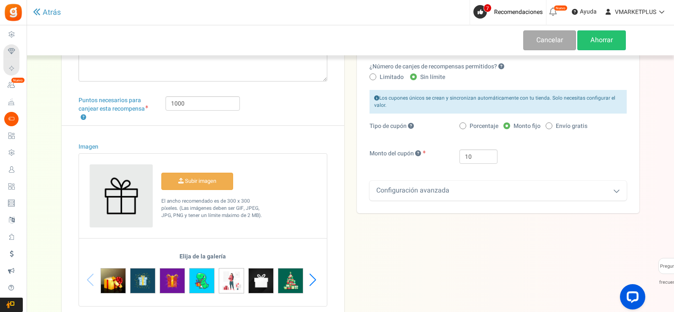
scroll to position [127, 0]
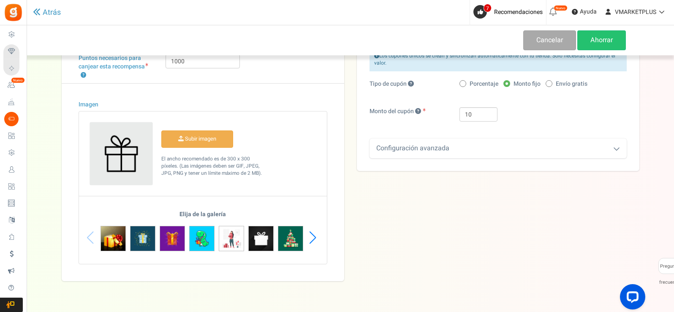
click at [310, 239] on div "Next slide" at bounding box center [312, 237] width 11 height 25
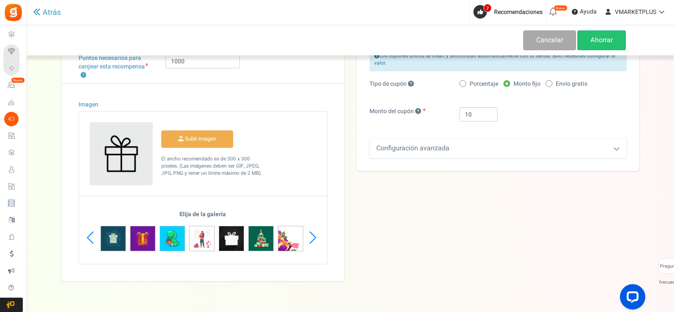
click at [310, 239] on div "Next slide" at bounding box center [312, 237] width 11 height 25
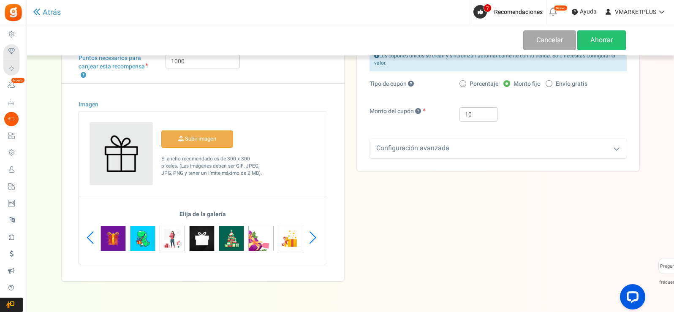
click at [310, 239] on div "Next slide" at bounding box center [312, 237] width 11 height 25
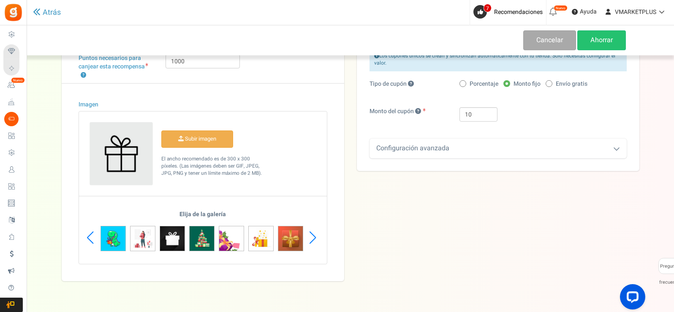
click at [310, 239] on div "Next slide" at bounding box center [312, 237] width 11 height 25
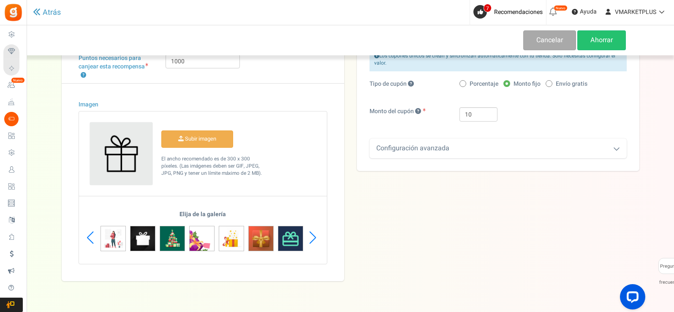
click at [310, 239] on div "Next slide" at bounding box center [312, 237] width 11 height 25
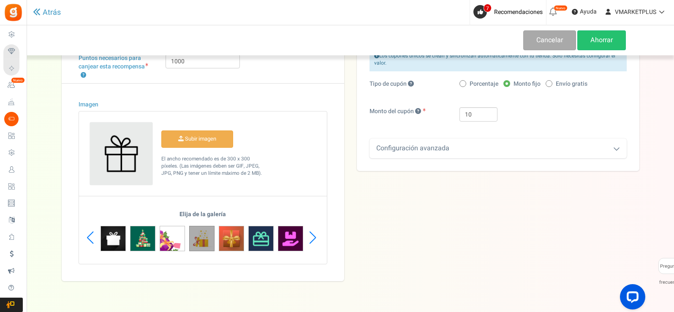
click at [199, 242] on img at bounding box center [201, 238] width 25 height 25
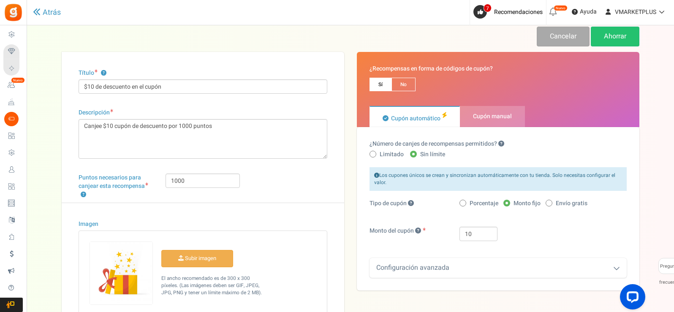
scroll to position [0, 0]
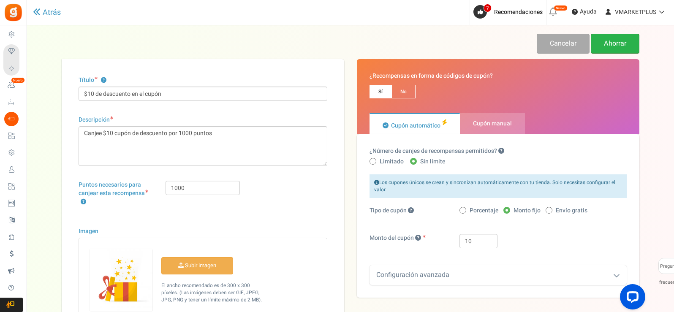
click at [625, 41] on font "Ahorrar" at bounding box center [615, 43] width 22 height 10
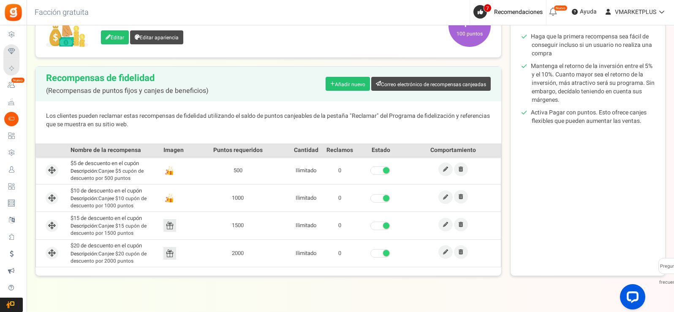
scroll to position [169, 0]
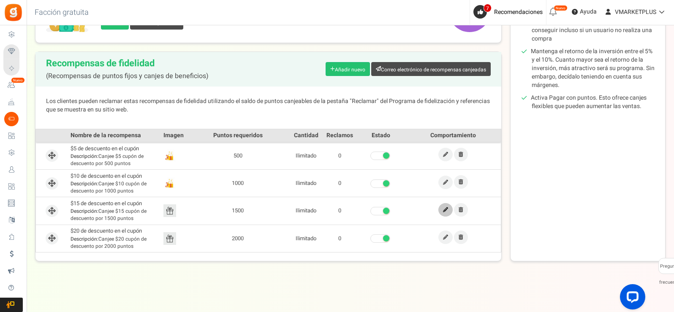
click at [448, 208] on icon at bounding box center [445, 209] width 5 height 5
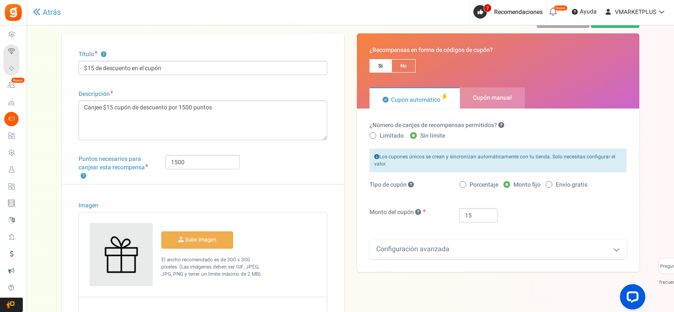
scroll to position [84, 0]
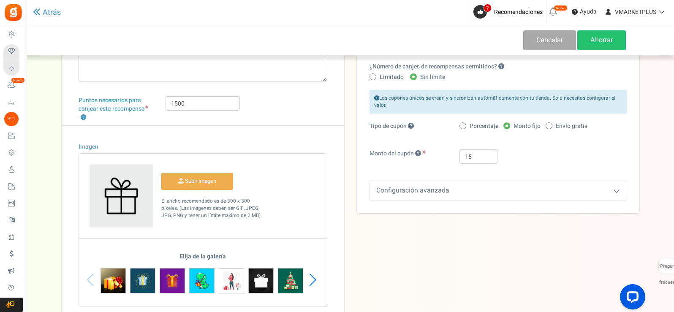
click at [313, 280] on div "Next slide" at bounding box center [312, 279] width 11 height 25
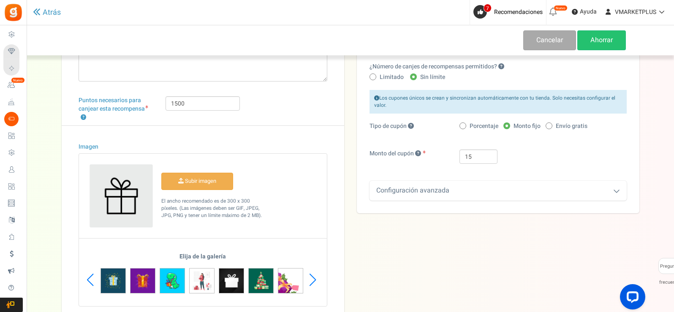
click at [313, 280] on div "Next slide" at bounding box center [312, 279] width 11 height 25
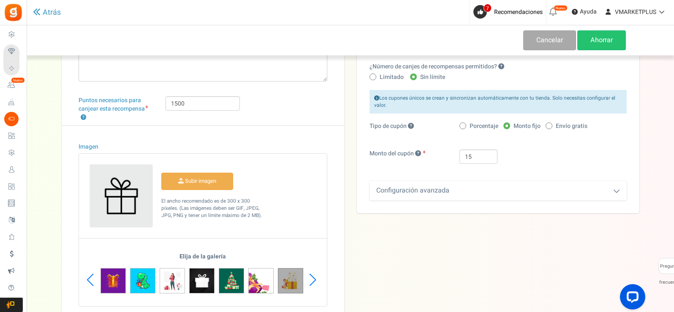
click at [292, 281] on img at bounding box center [290, 280] width 25 height 25
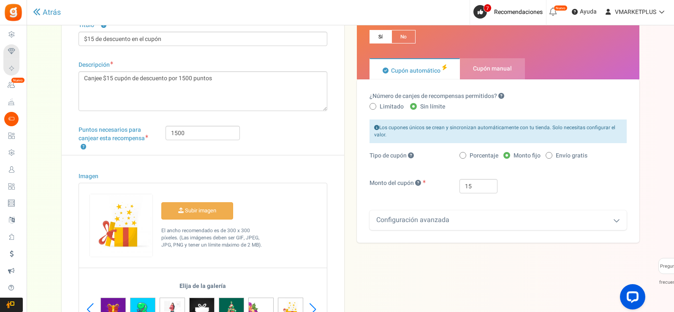
scroll to position [0, 0]
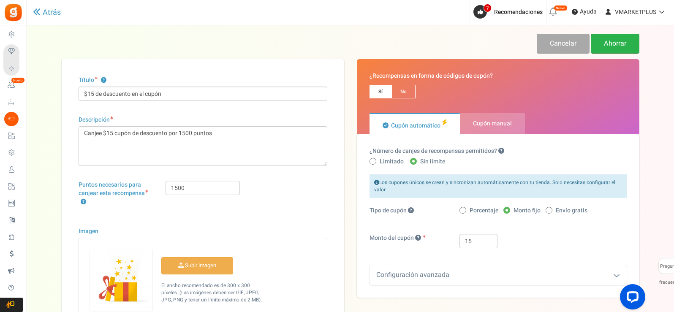
click at [626, 46] on font "Ahorrar" at bounding box center [615, 43] width 22 height 10
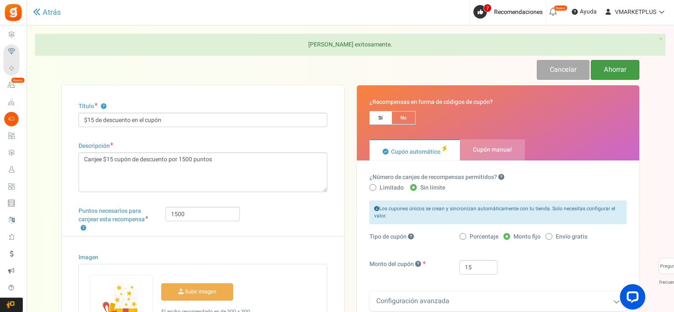
scroll to position [84, 0]
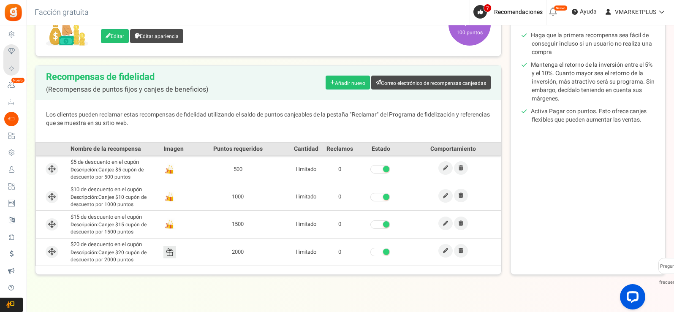
scroll to position [169, 0]
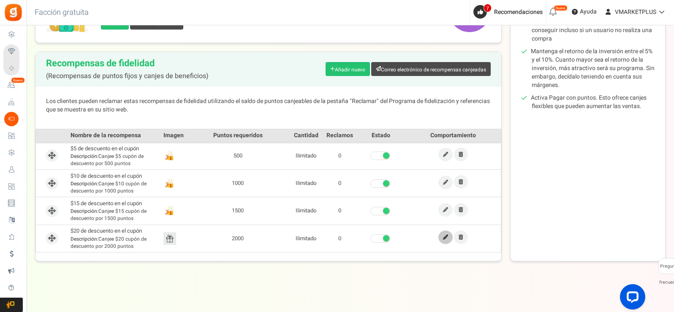
click at [443, 239] on icon at bounding box center [445, 237] width 5 height 5
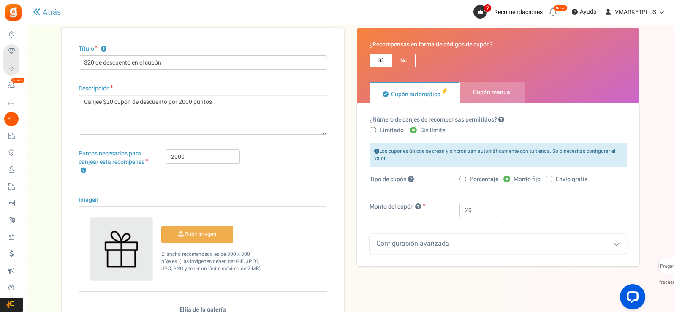
scroll to position [84, 0]
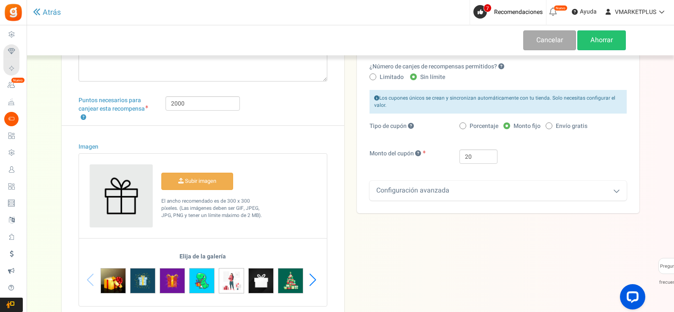
click at [312, 279] on div "Next slide" at bounding box center [312, 279] width 11 height 25
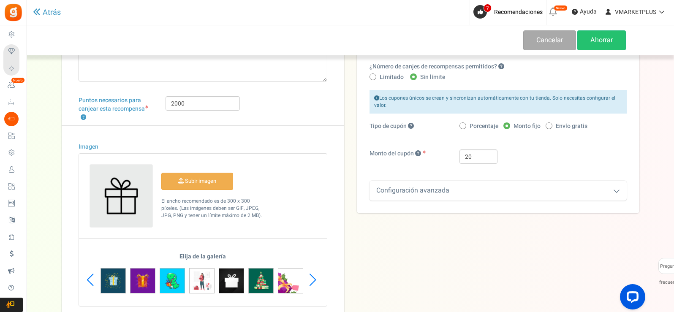
click at [311, 279] on div "Next slide" at bounding box center [312, 279] width 11 height 25
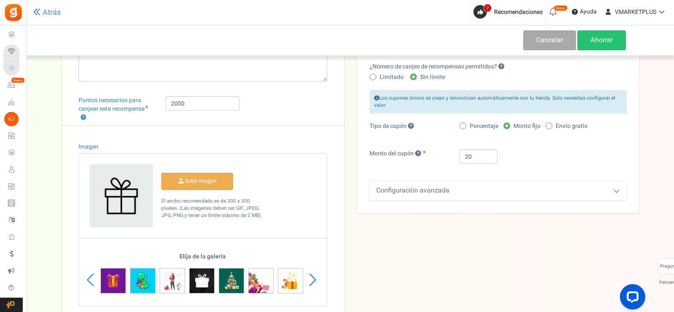
click at [311, 279] on div "Next slide" at bounding box center [312, 279] width 11 height 25
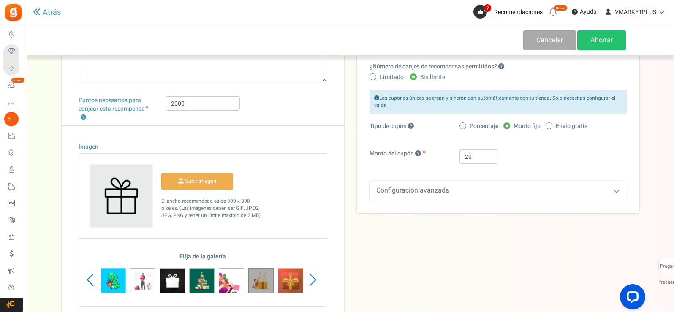
click at [264, 287] on img at bounding box center [260, 280] width 25 height 25
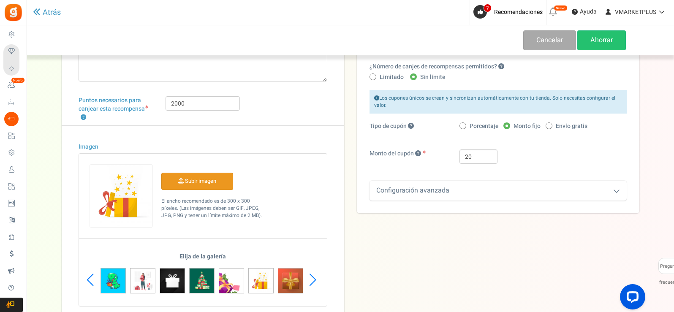
click at [196, 182] on input "Imagen" at bounding box center [197, 181] width 71 height 16
click at [261, 282] on img at bounding box center [260, 280] width 25 height 25
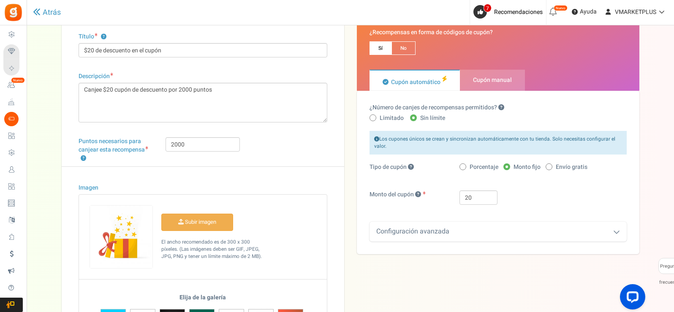
scroll to position [0, 0]
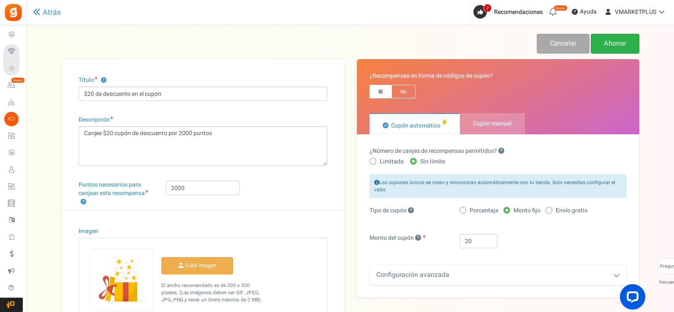
click at [615, 43] on font "Ahorrar" at bounding box center [615, 43] width 22 height 10
